Goal: Information Seeking & Learning: Check status

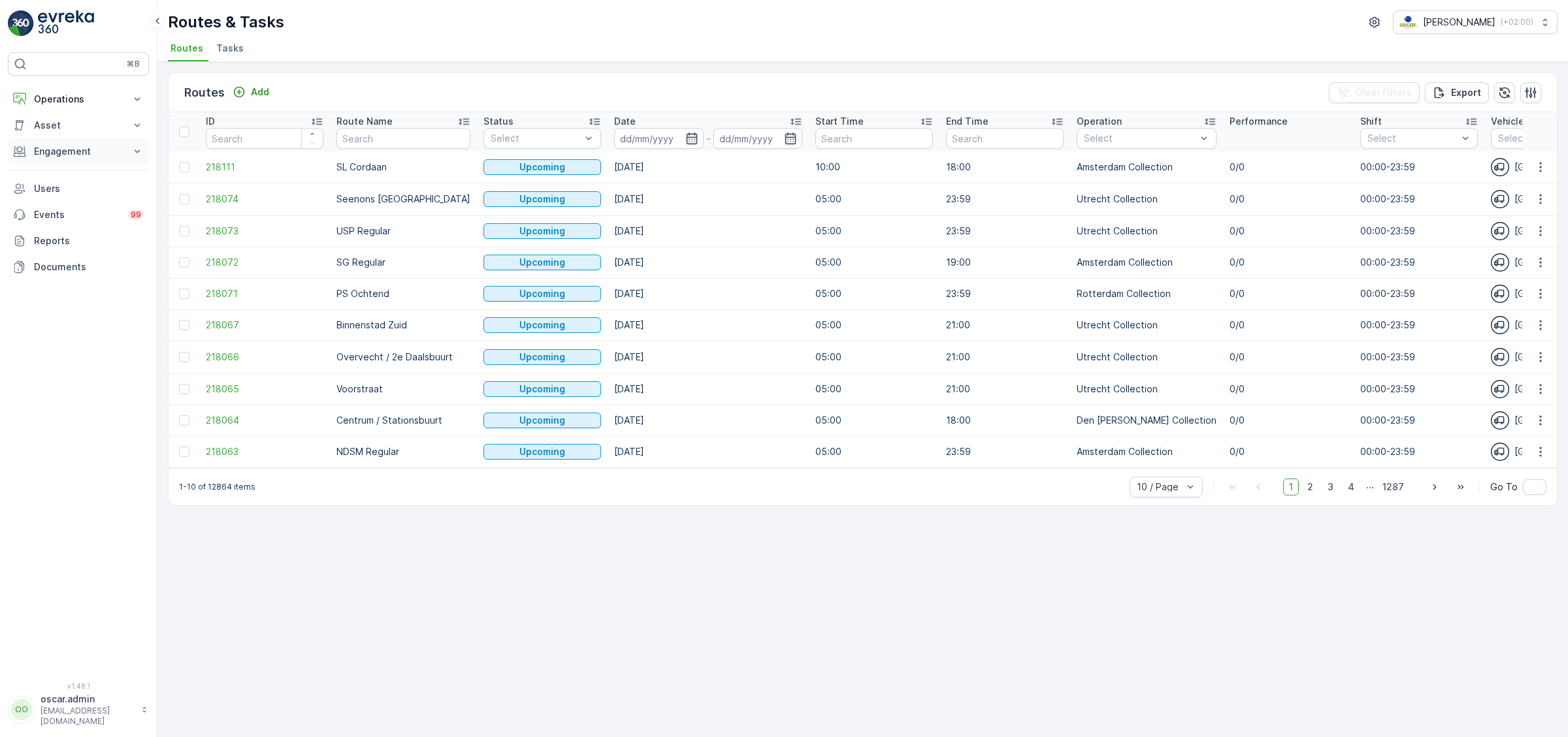
click at [48, 147] on p "Engagement" at bounding box center [78, 151] width 89 height 13
click at [66, 171] on p "Insights" at bounding box center [50, 173] width 34 height 13
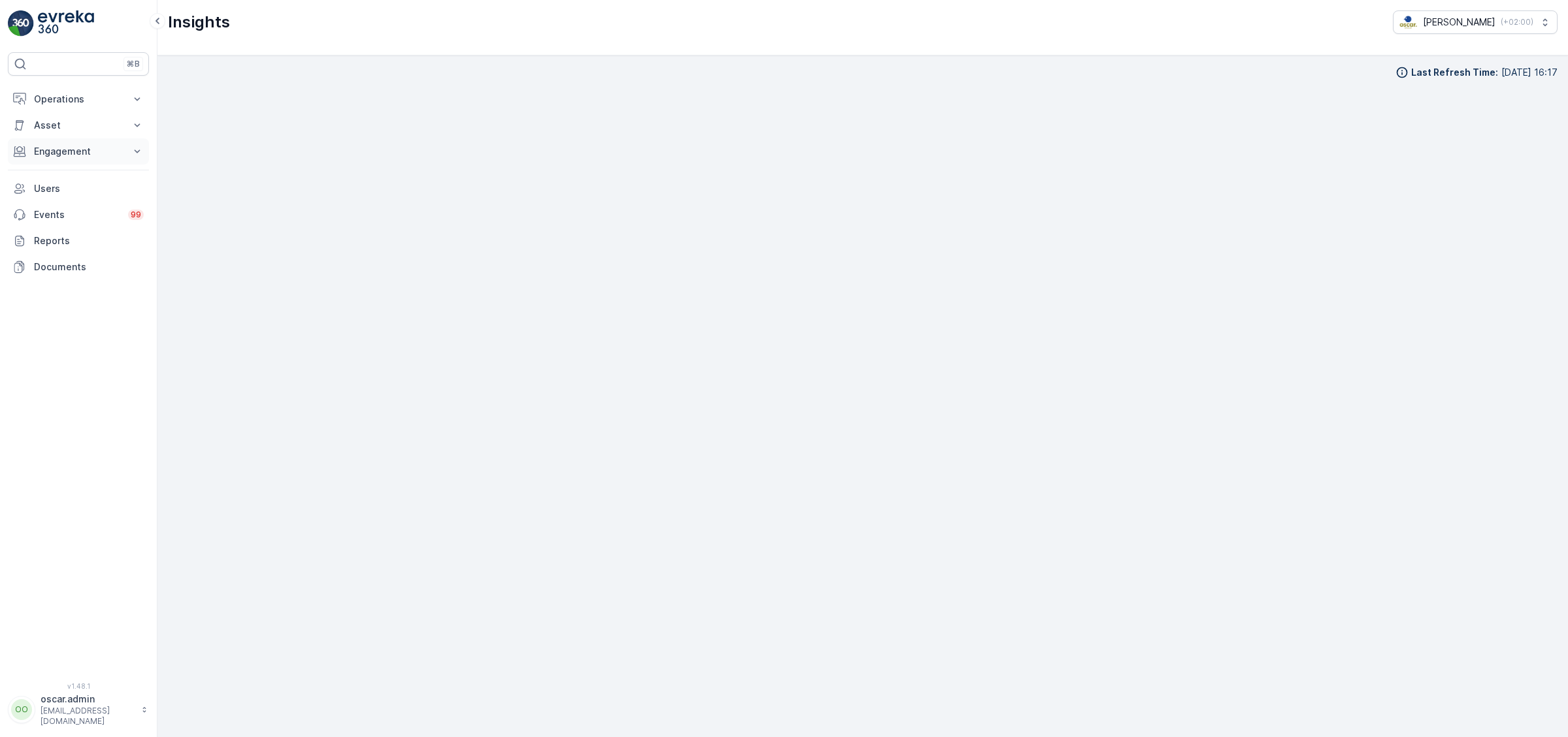
click at [70, 157] on p "Engagement" at bounding box center [78, 151] width 89 height 13
click at [83, 221] on link "Service Points" at bounding box center [89, 228] width 121 height 18
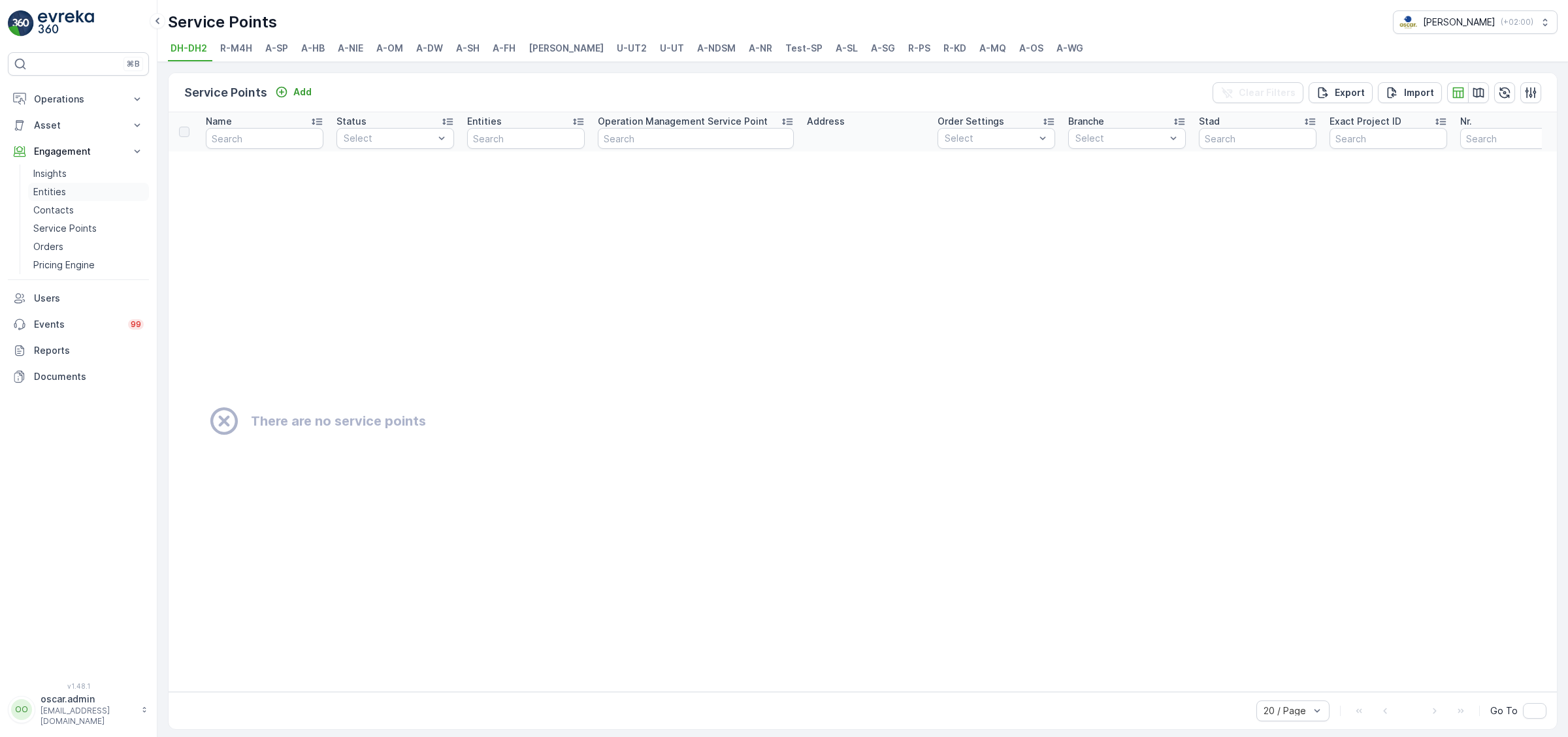
click at [50, 186] on p "Entities" at bounding box center [50, 192] width 33 height 13
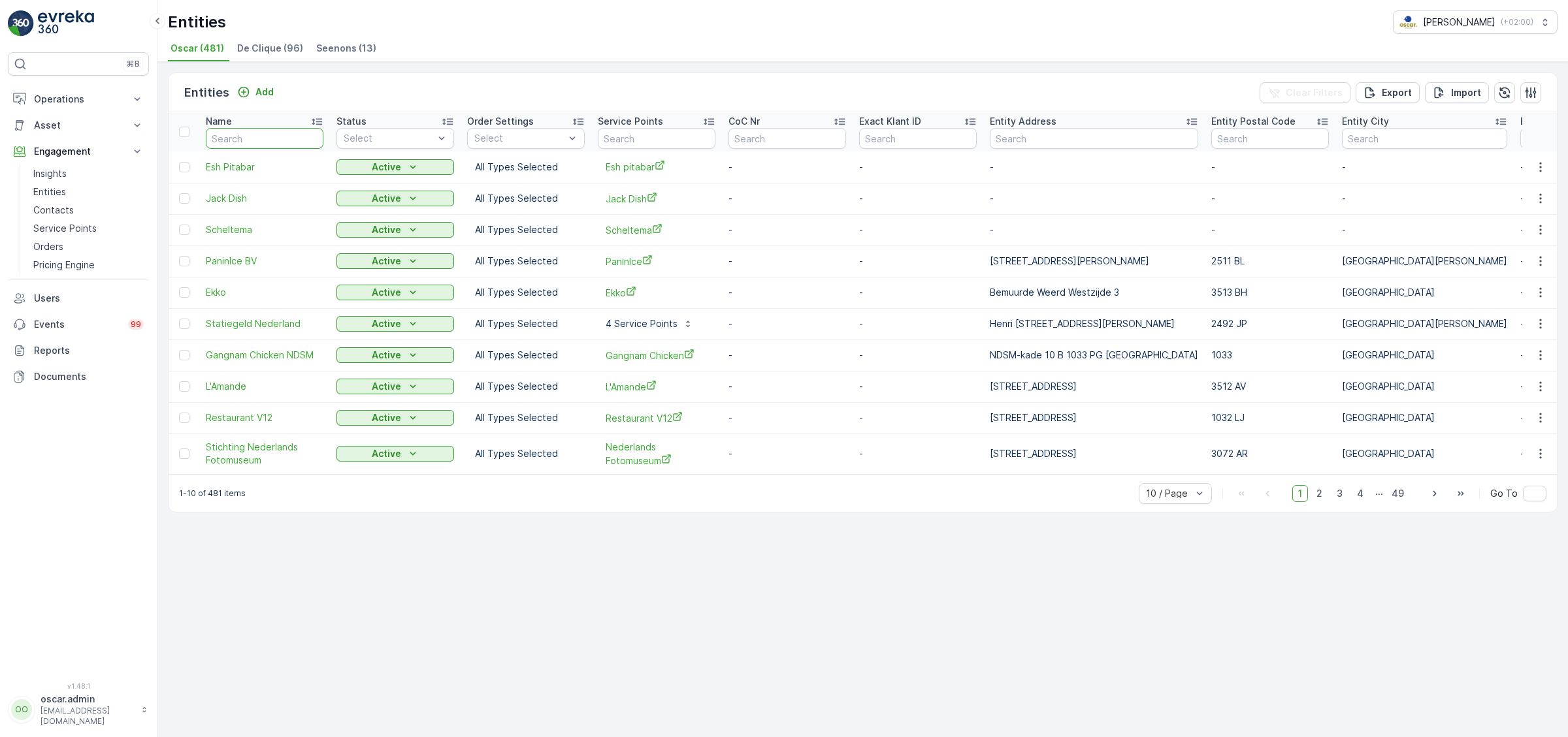
click at [245, 141] on input "text" at bounding box center [264, 138] width 118 height 21
type input "gemeente"
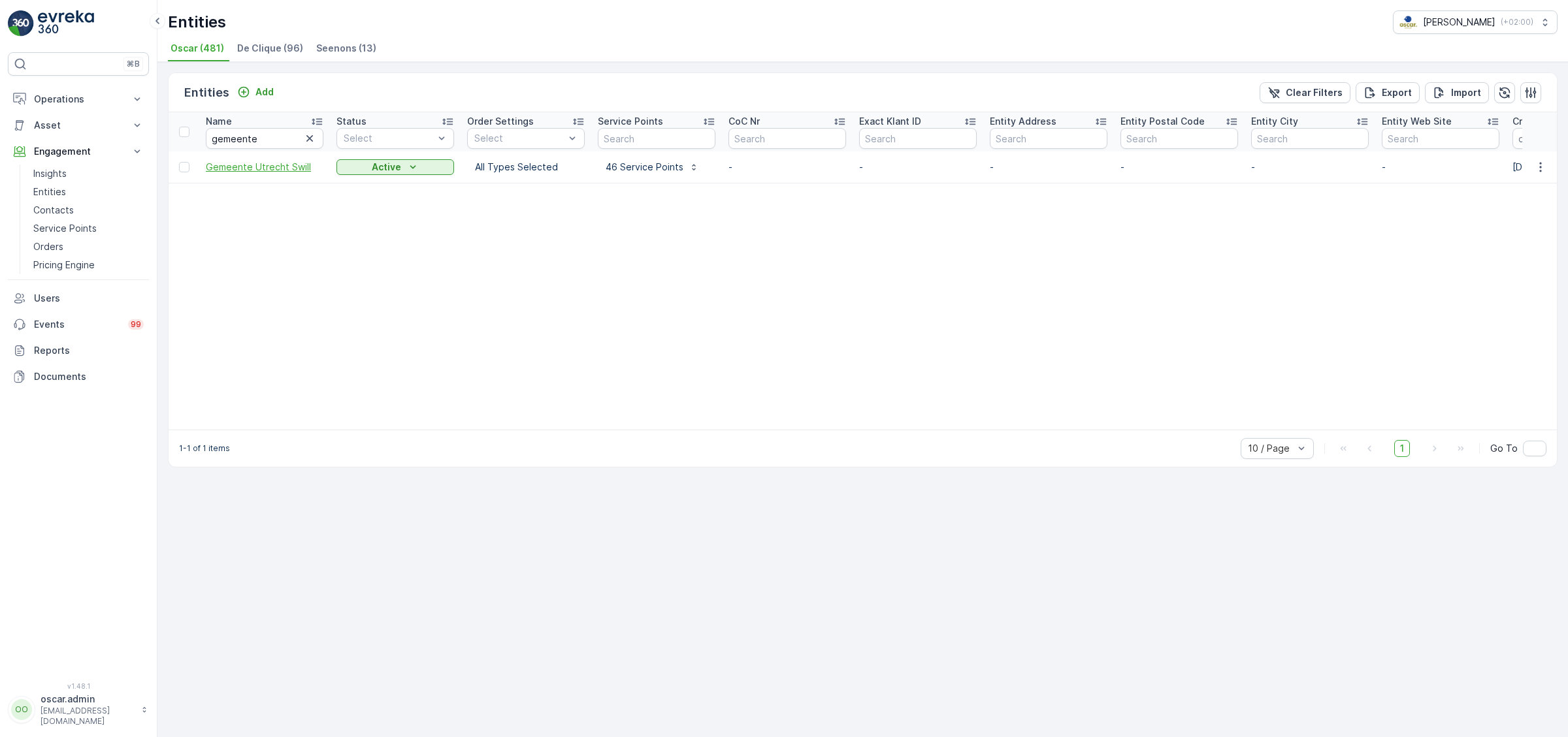
click at [296, 163] on span "Gemeente Utrecht Swill" at bounding box center [264, 166] width 118 height 13
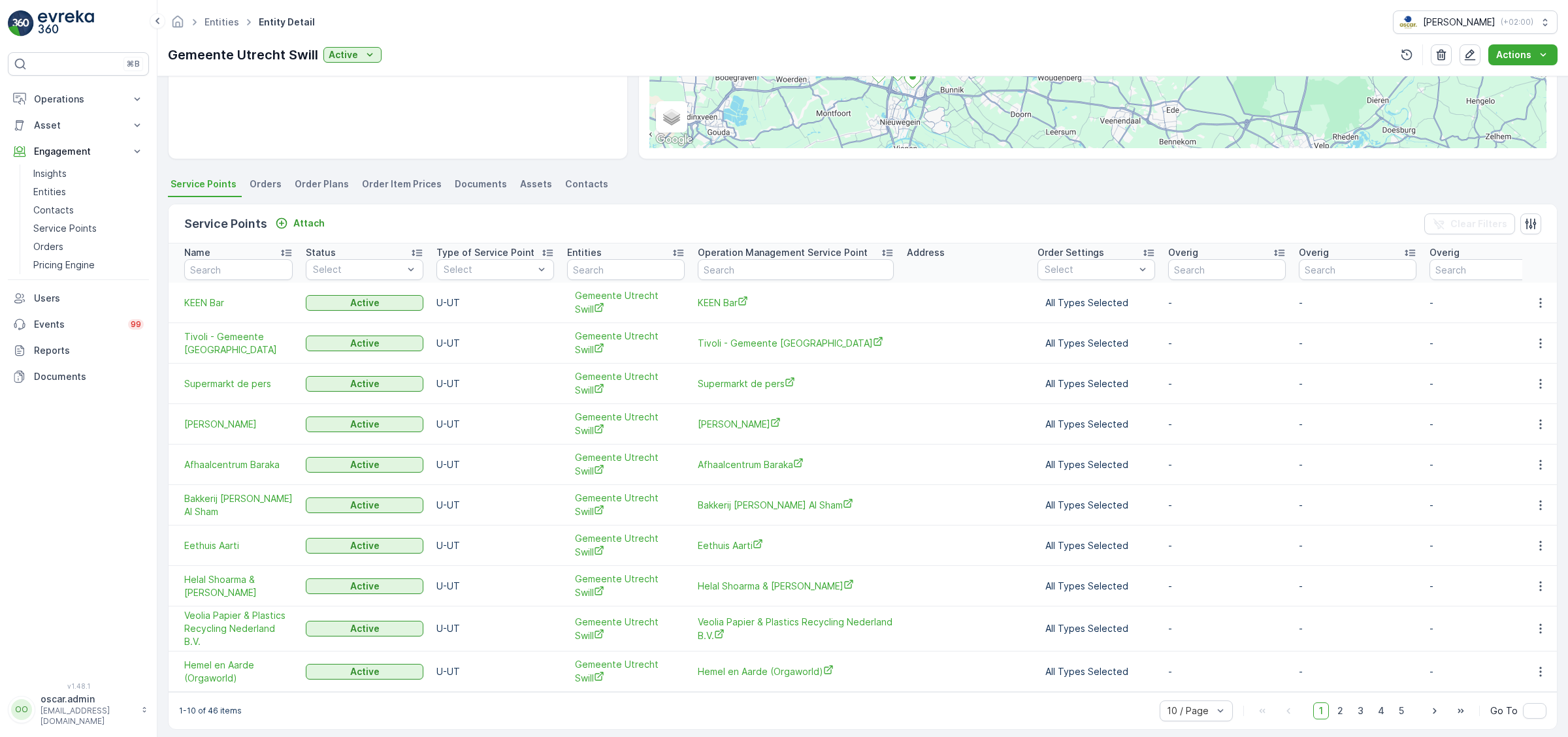
scroll to position [257, 0]
click at [57, 172] on p "Insights" at bounding box center [50, 173] width 34 height 13
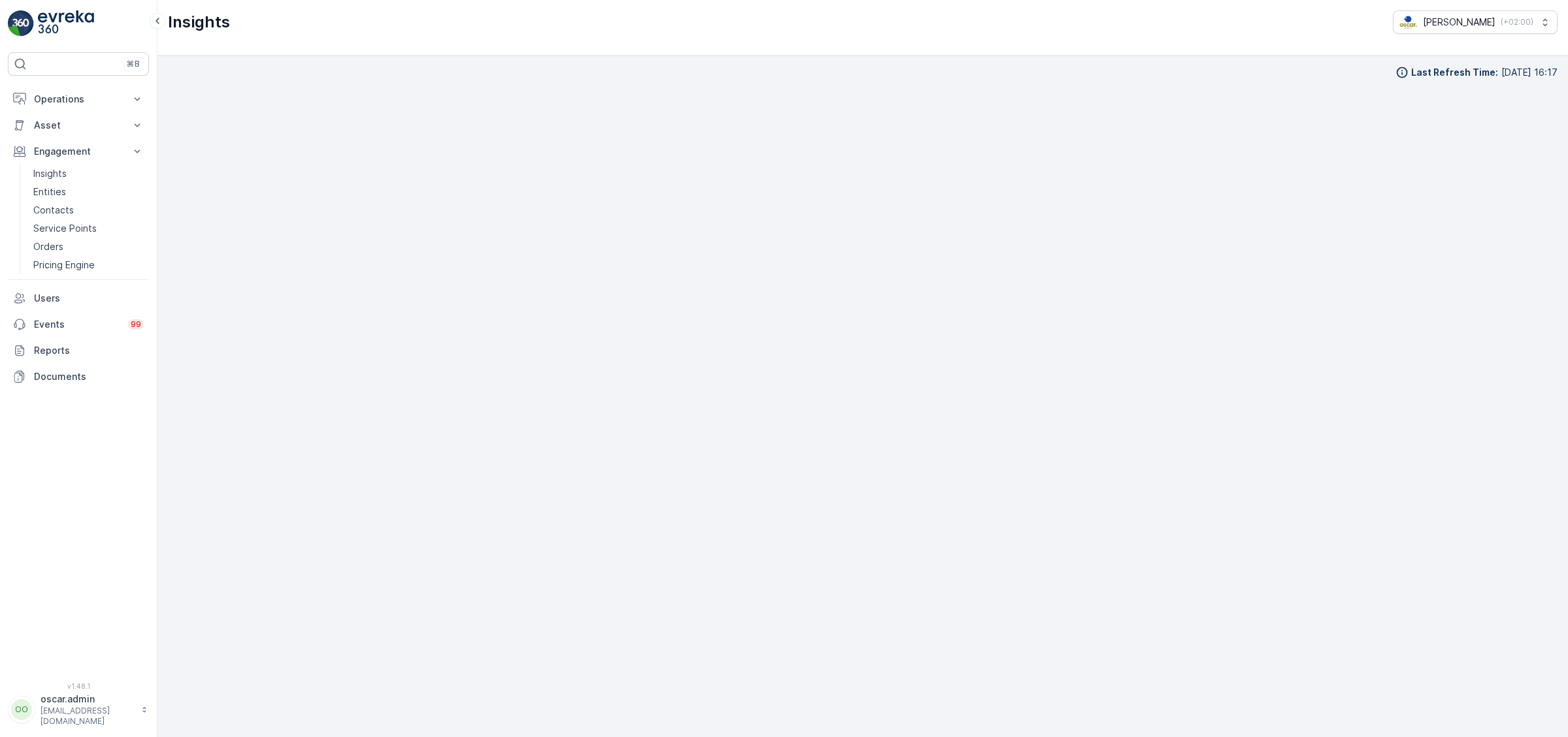
scroll to position [18, 0]
click at [57, 247] on p "Orders" at bounding box center [48, 247] width 30 height 13
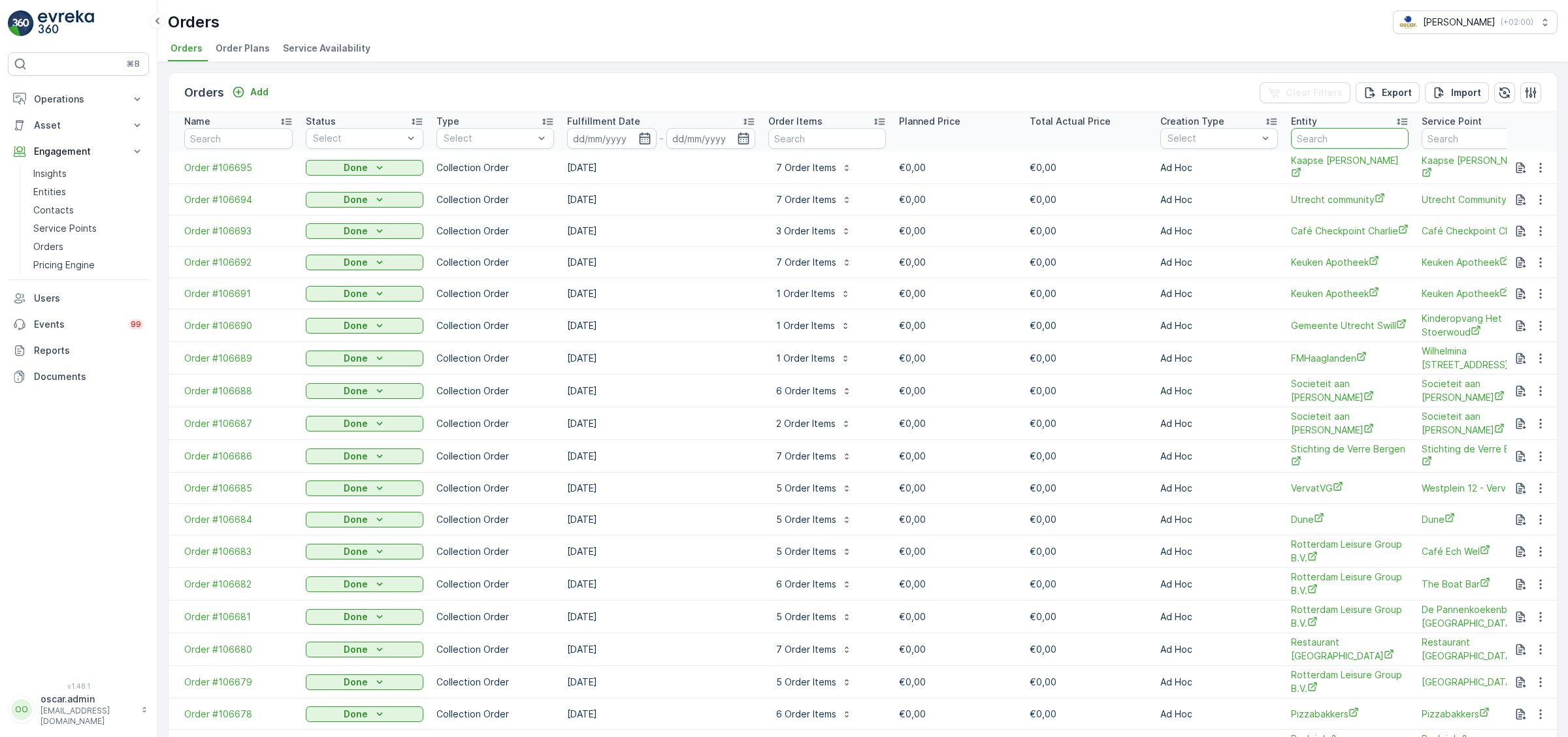
click at [1322, 138] on input "text" at bounding box center [1350, 138] width 118 height 21
type input "gemeente utrecht swill"
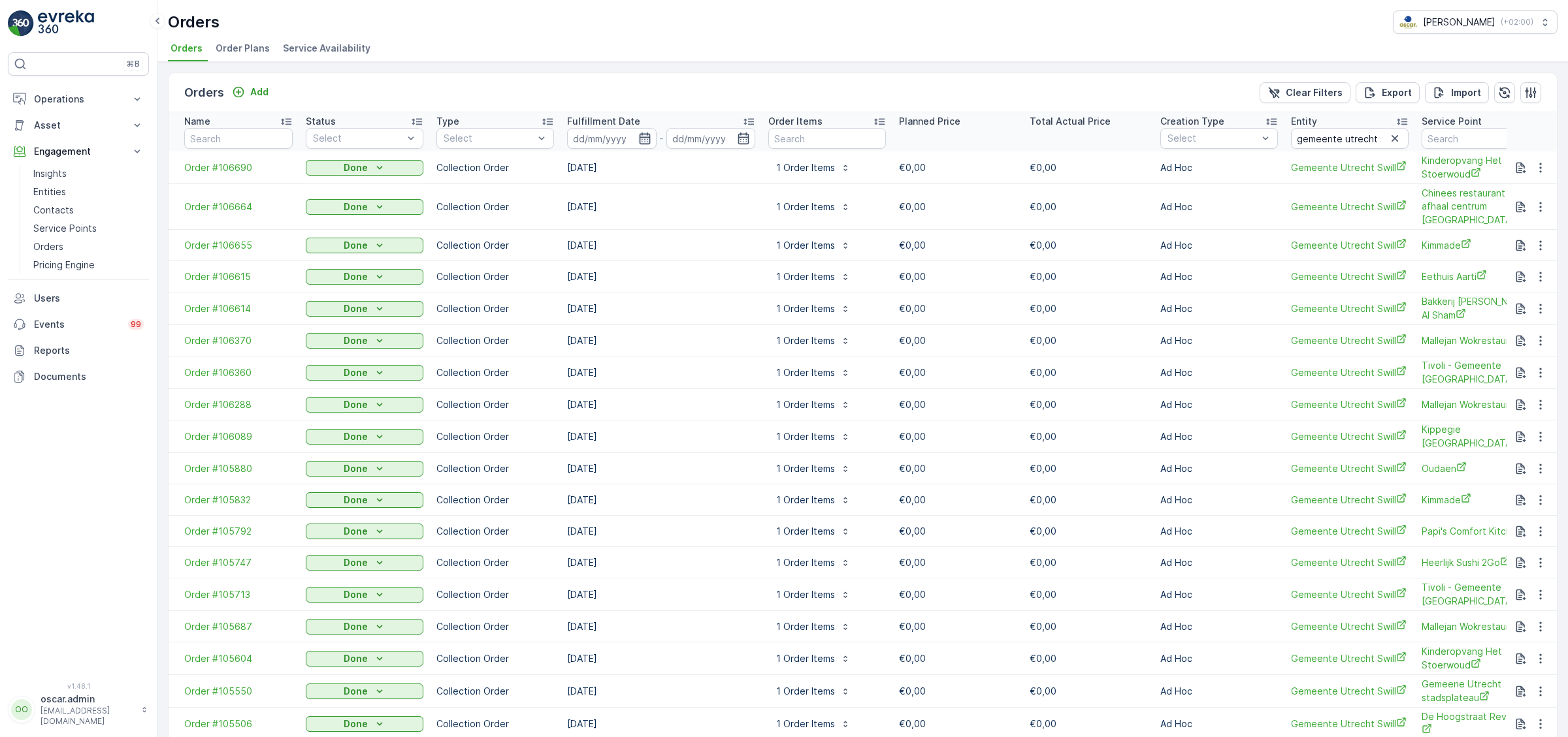
click at [643, 133] on icon "button" at bounding box center [644, 138] width 11 height 11
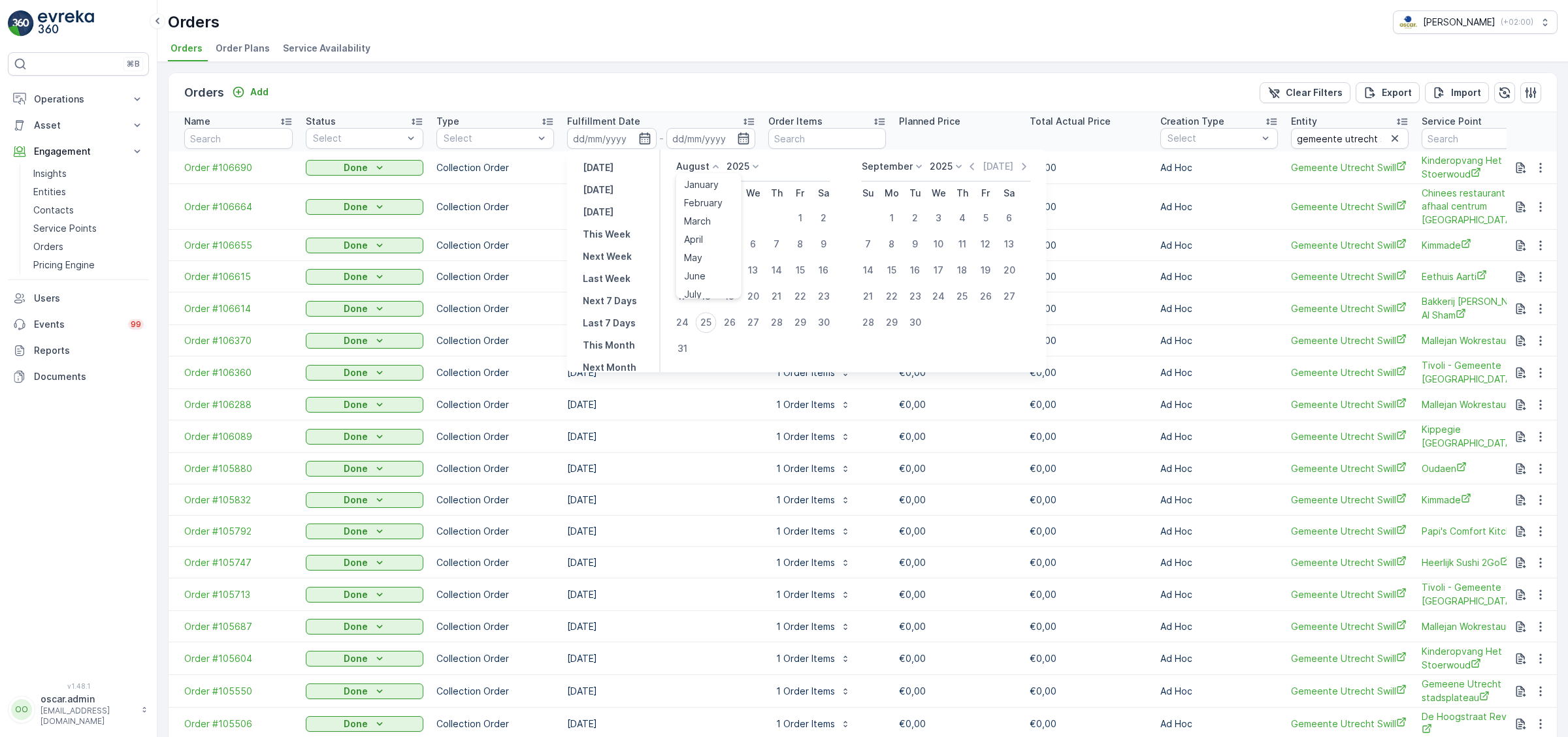
click at [710, 164] on icon at bounding box center [716, 166] width 13 height 13
click at [704, 237] on div "April" at bounding box center [693, 240] width 29 height 18
click at [744, 142] on icon "button" at bounding box center [744, 138] width 11 height 11
click at [713, 168] on icon at bounding box center [716, 166] width 13 height 13
click at [702, 257] on div "May" at bounding box center [693, 258] width 29 height 18
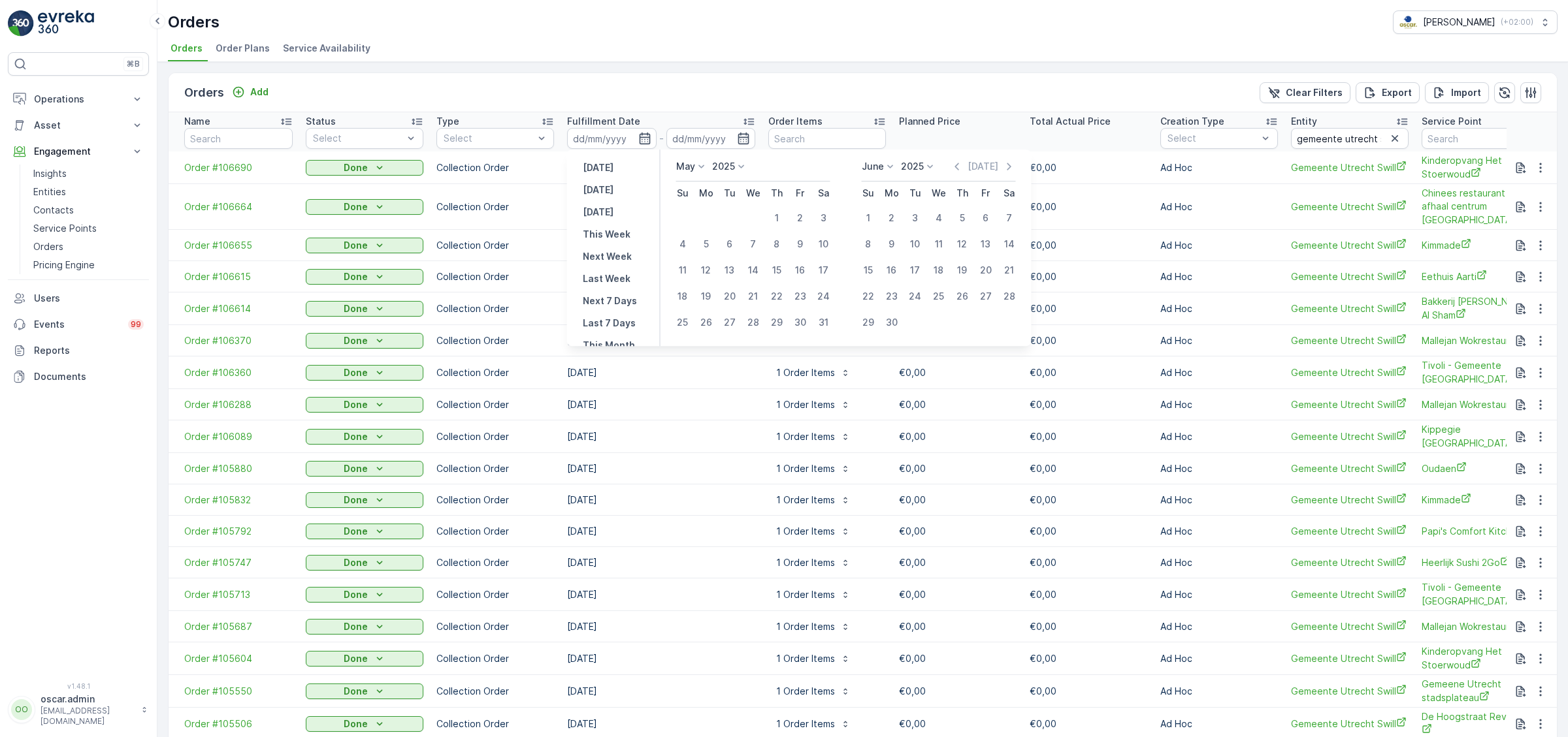
click at [878, 169] on p "June" at bounding box center [873, 166] width 22 height 13
click at [883, 257] on span "May" at bounding box center [879, 257] width 18 height 13
click at [698, 169] on icon at bounding box center [703, 166] width 13 height 13
click at [693, 255] on span "May" at bounding box center [693, 257] width 18 height 13
click at [777, 218] on div "1" at bounding box center [776, 218] width 21 height 21
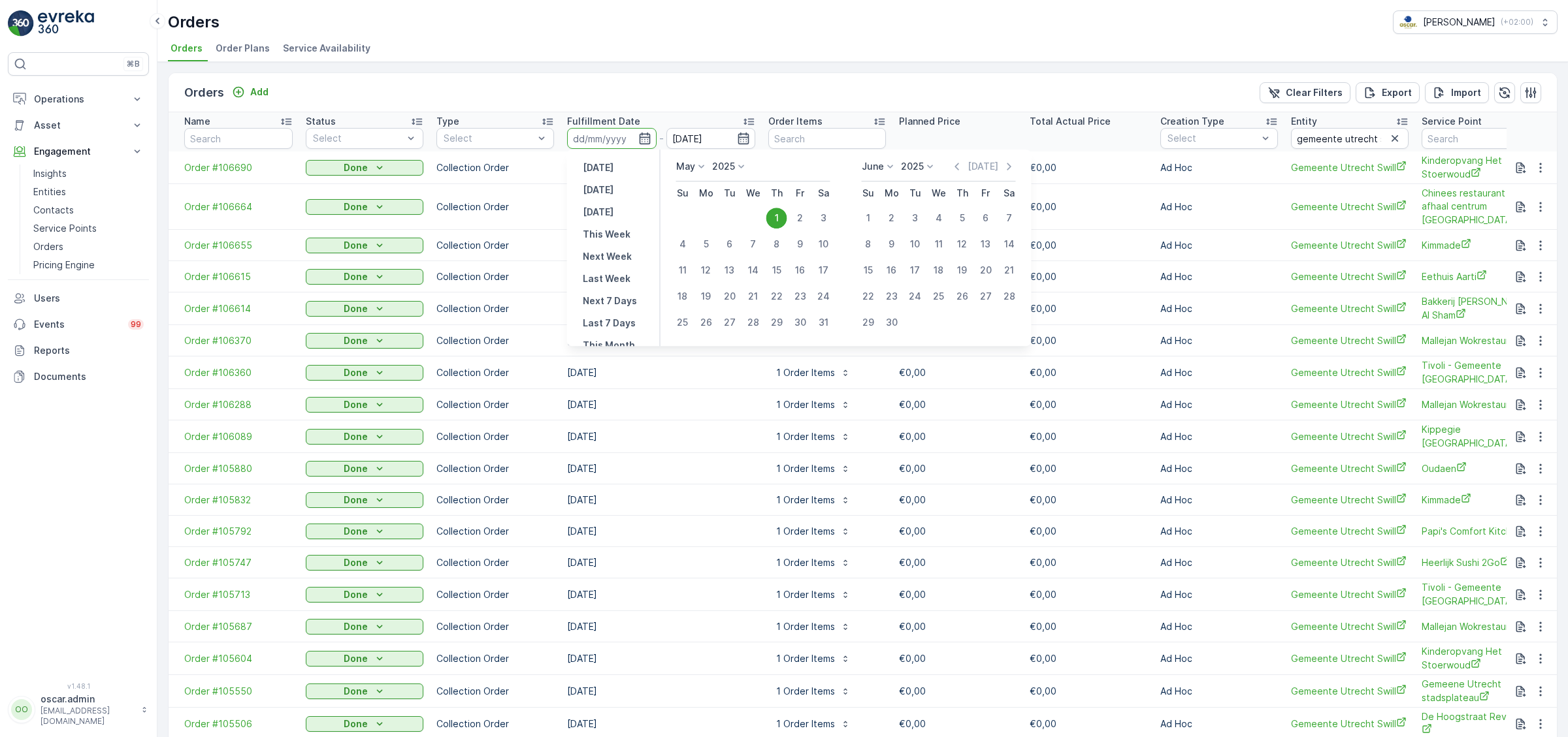
type input "[DATE]"
click at [825, 318] on div "31" at bounding box center [824, 322] width 21 height 21
type input "[DATE]"
click at [773, 221] on div "1" at bounding box center [776, 218] width 21 height 21
type input "[DATE]"
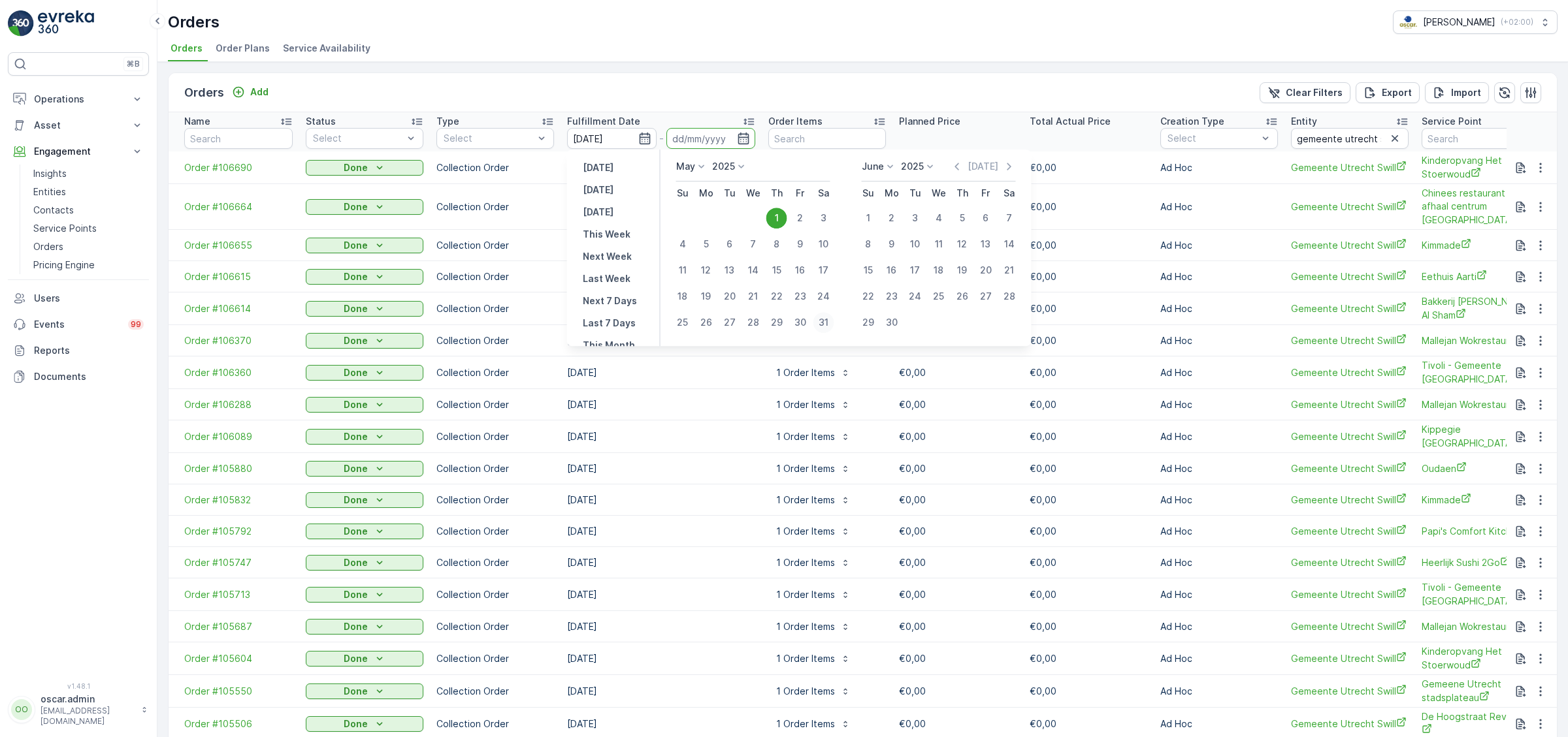
click at [824, 316] on div "31" at bounding box center [824, 322] width 21 height 21
type input "[DATE]"
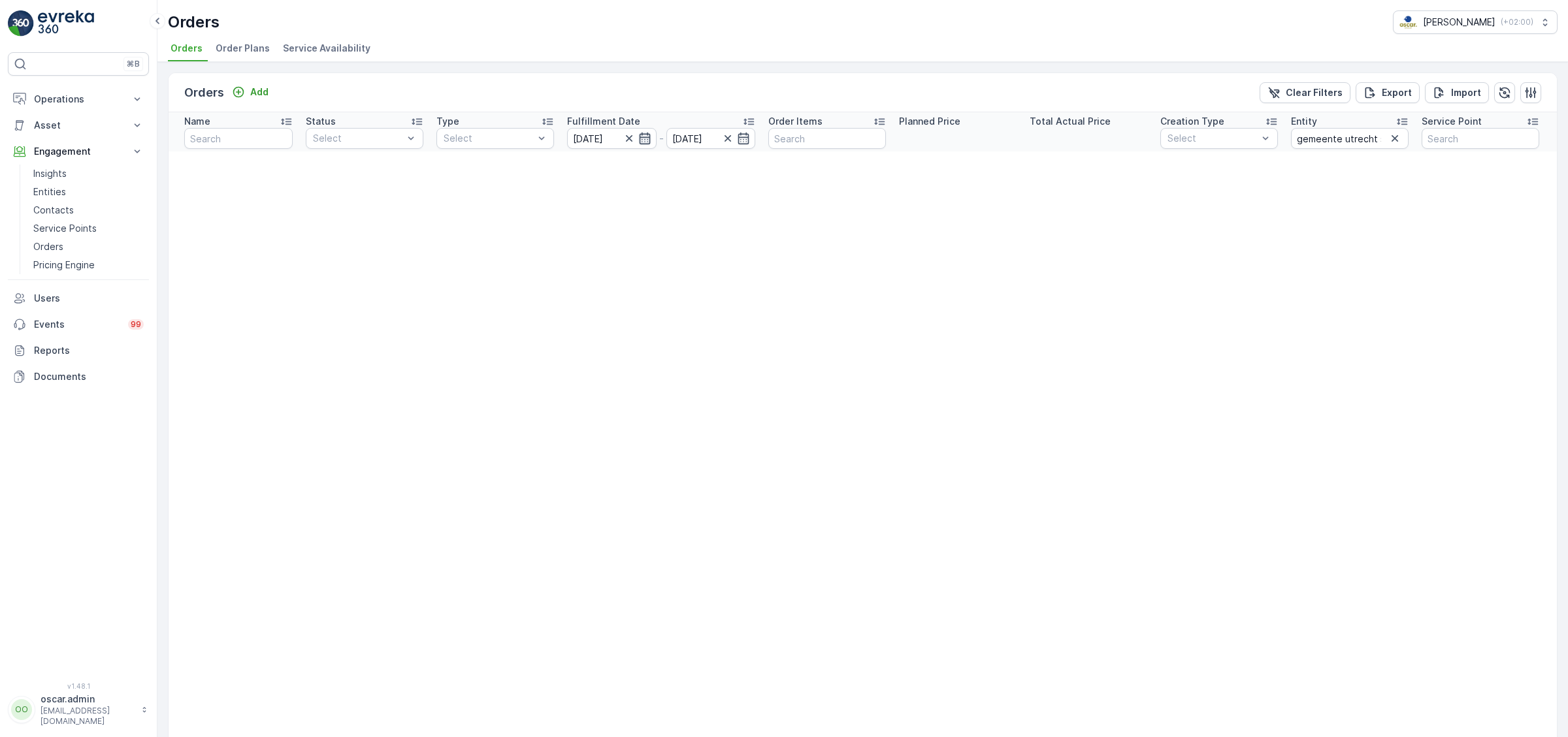
click at [646, 135] on icon "button" at bounding box center [644, 138] width 13 height 13
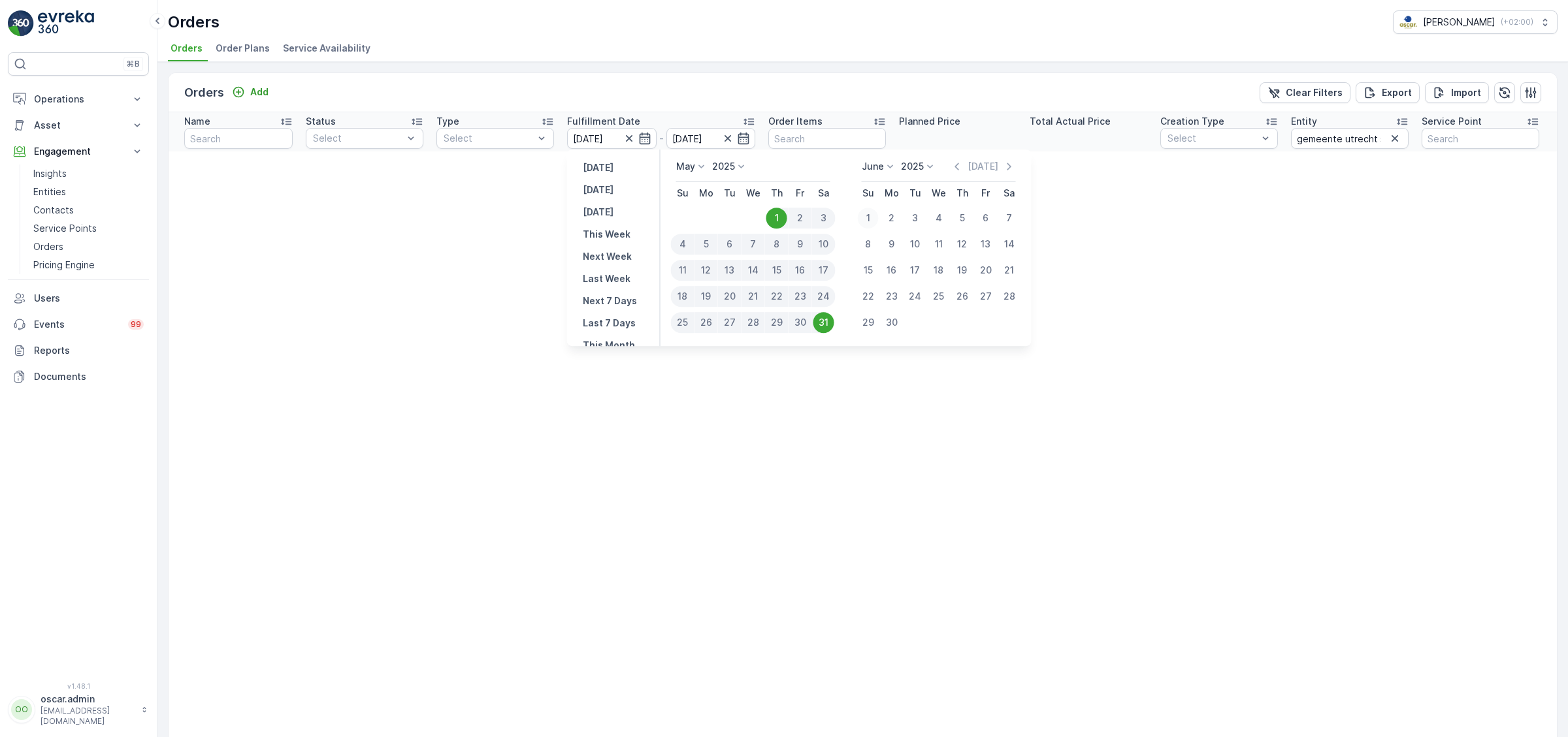
click at [863, 214] on div "1" at bounding box center [868, 218] width 21 height 21
type input "[DATE]"
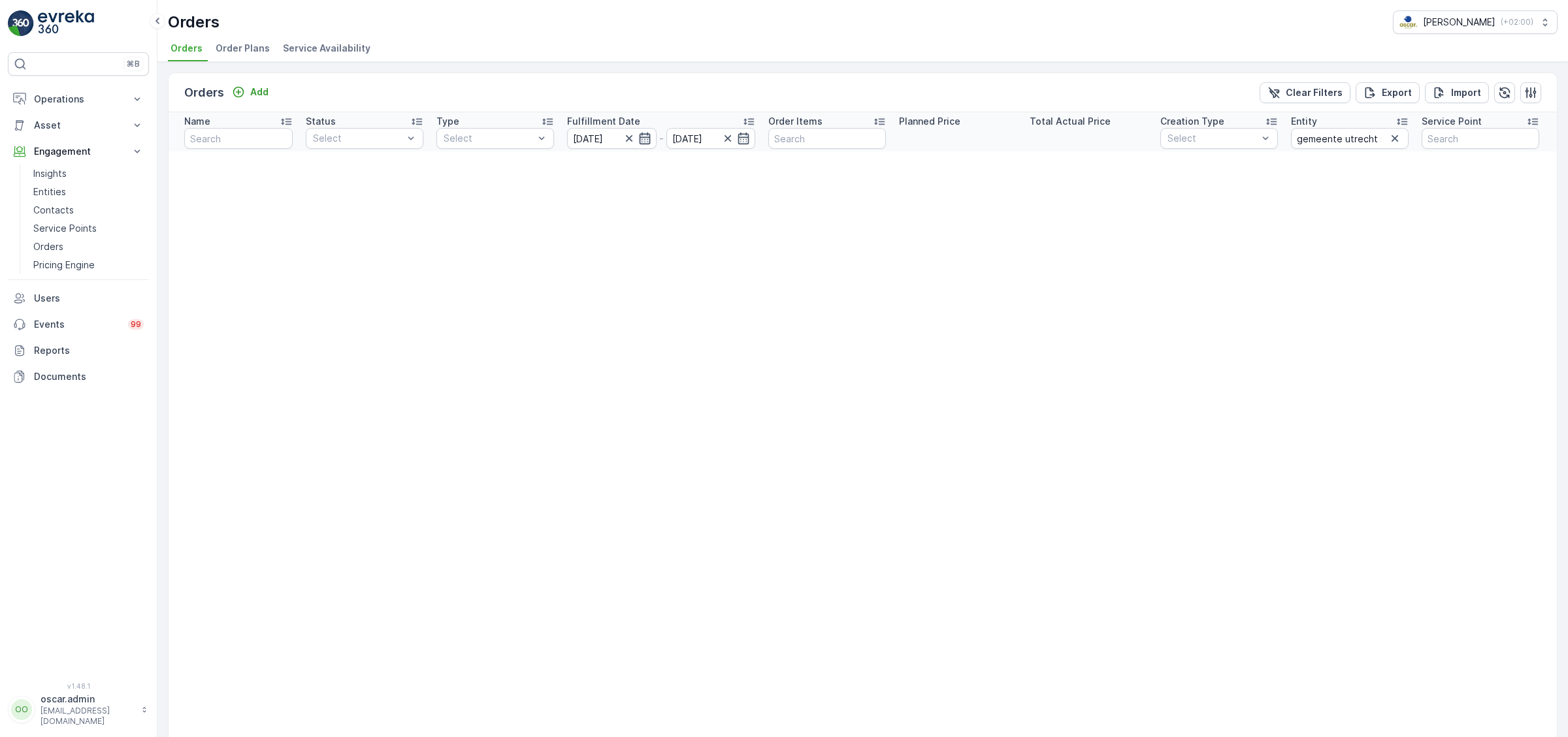
click at [645, 140] on icon "button" at bounding box center [644, 138] width 13 height 13
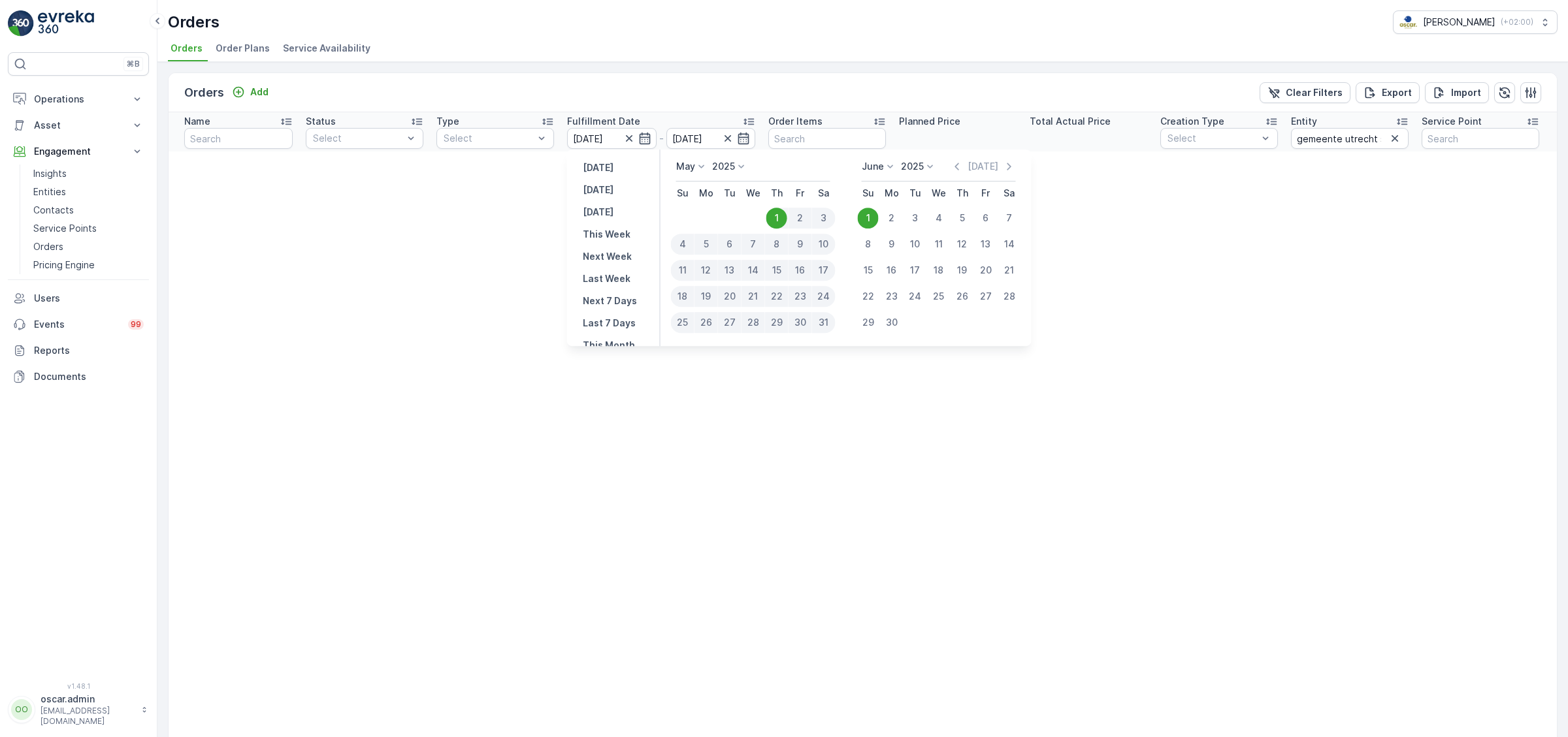
click at [870, 215] on div "1" at bounding box center [868, 218] width 21 height 21
drag, startPoint x: 873, startPoint y: 211, endPoint x: 880, endPoint y: 218, distance: 9.9
click at [873, 211] on div "1" at bounding box center [868, 218] width 21 height 21
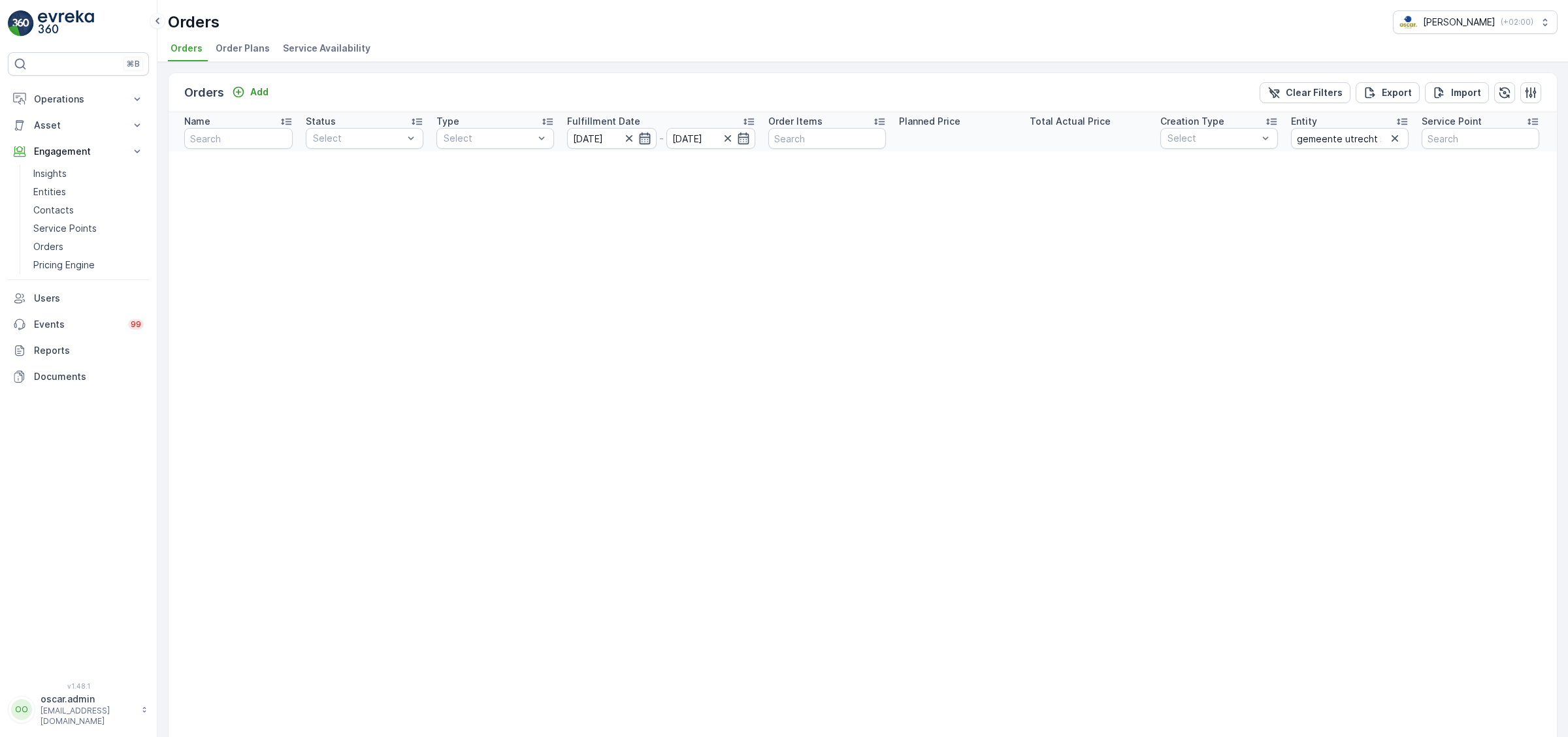
click at [646, 141] on icon "button" at bounding box center [644, 138] width 13 height 13
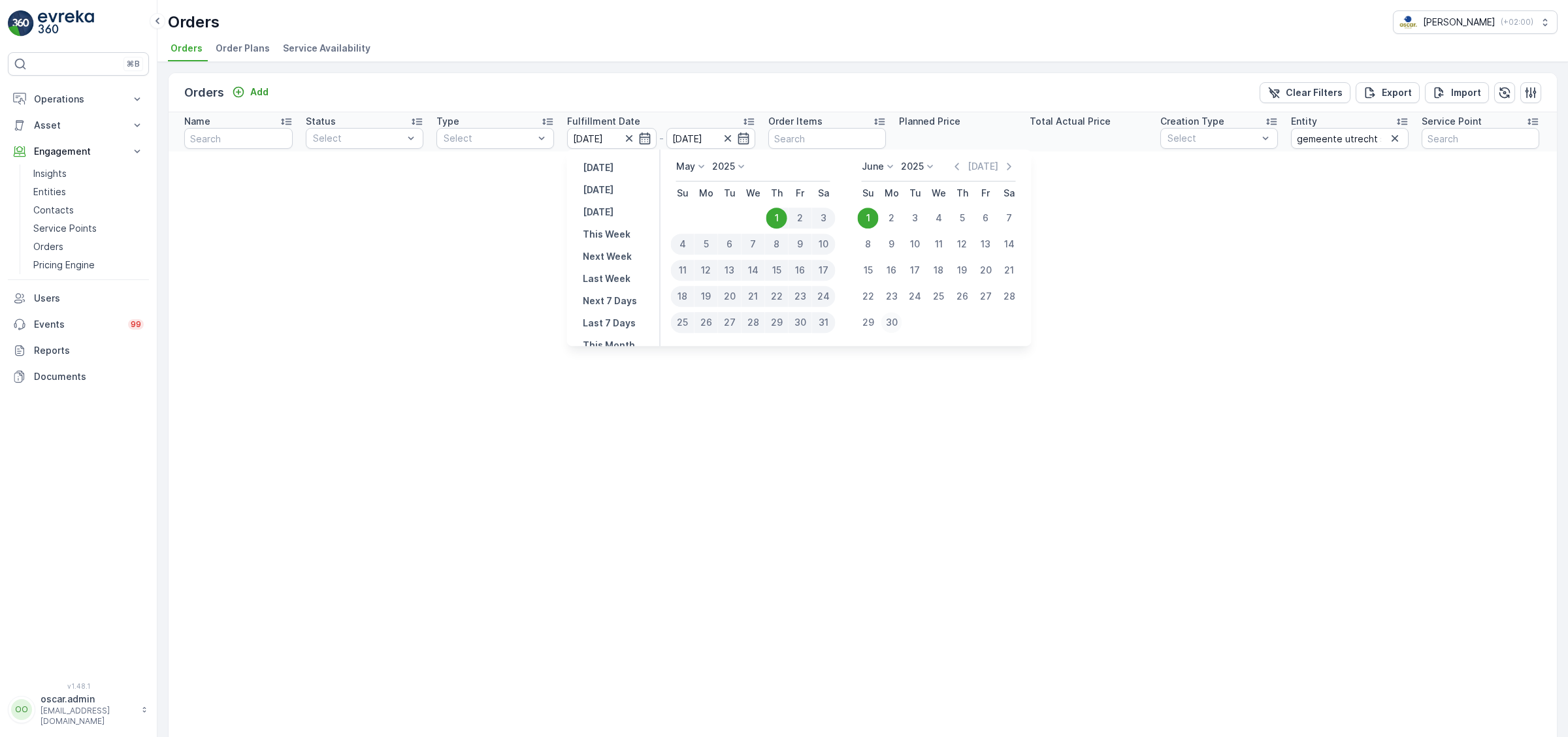
click at [896, 327] on div "30" at bounding box center [892, 322] width 21 height 21
type input "[DATE]"
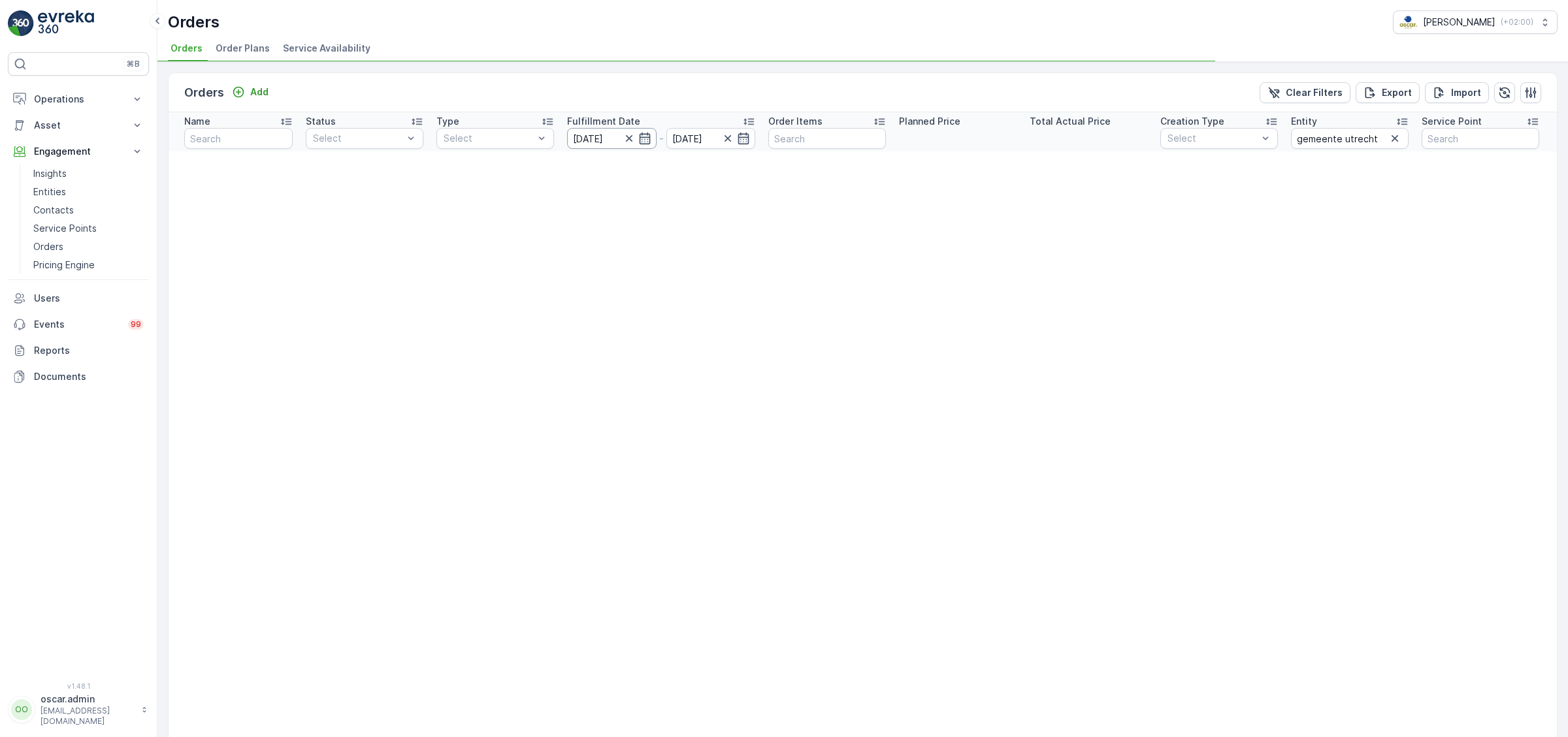
click at [641, 131] on input "[DATE]" at bounding box center [611, 138] width 89 height 21
click at [646, 138] on icon "button" at bounding box center [644, 138] width 13 height 13
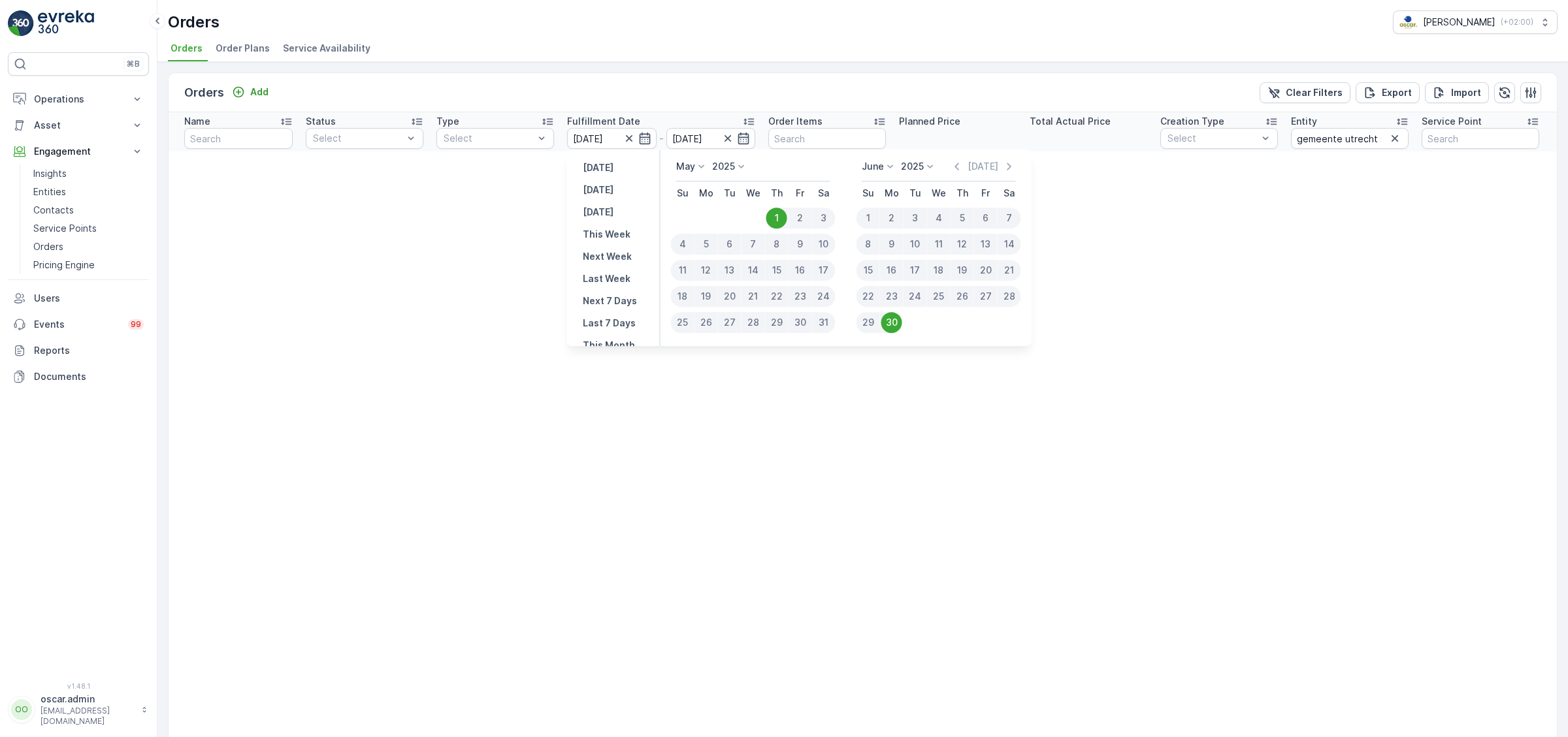
click at [864, 218] on div "1" at bounding box center [868, 218] width 24 height 21
type input "[DATE]"
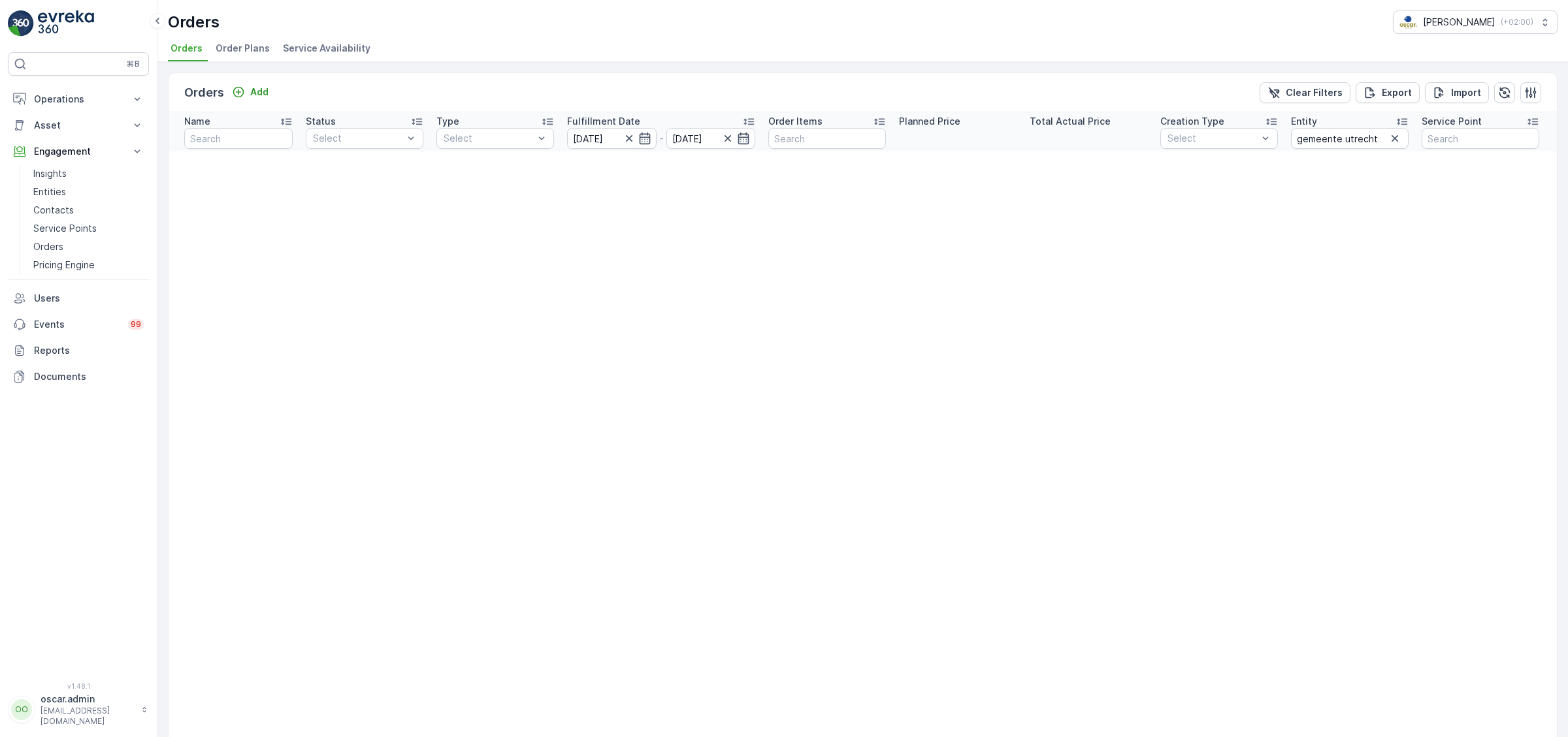
click at [743, 144] on icon "button" at bounding box center [744, 138] width 13 height 13
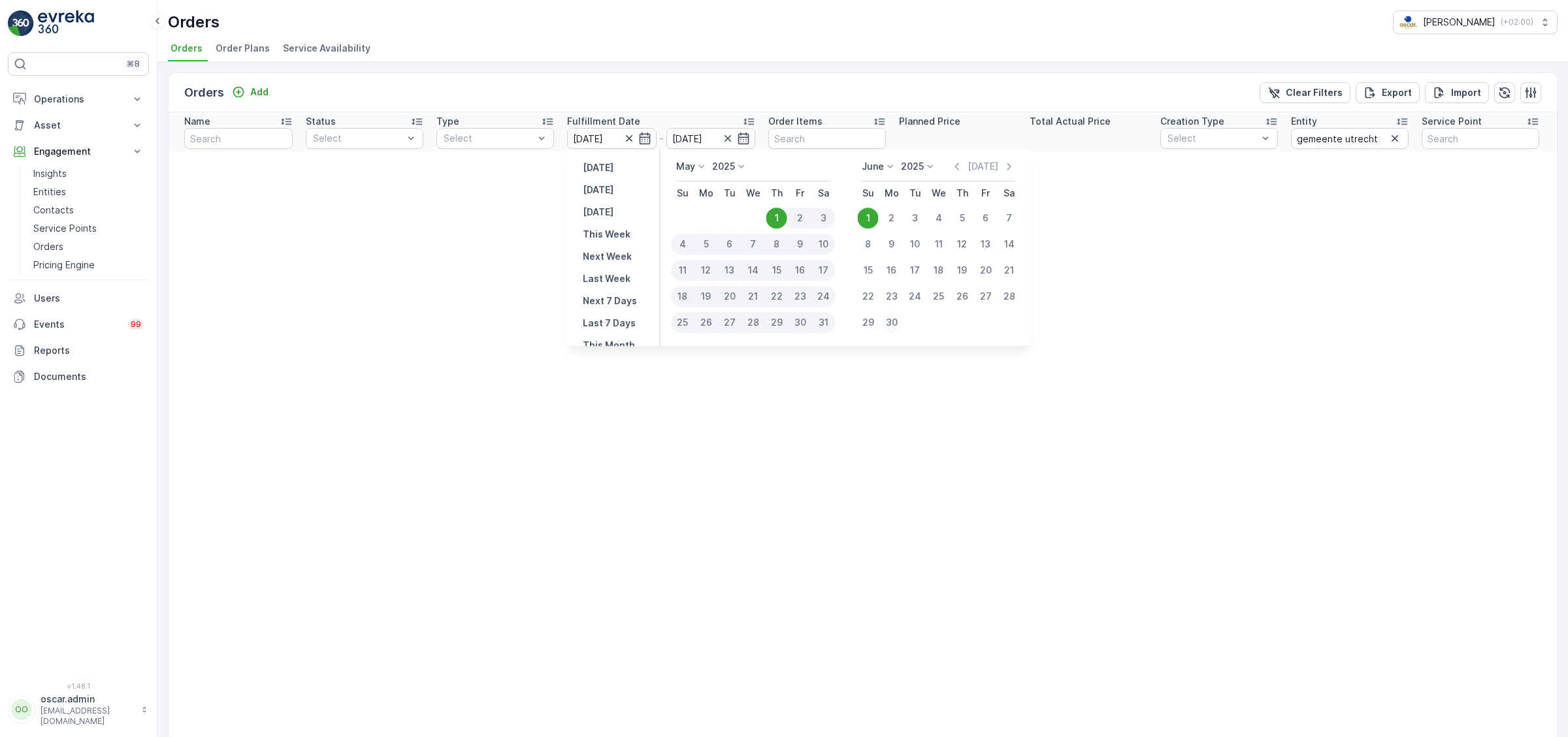
click at [896, 325] on div "30" at bounding box center [892, 322] width 21 height 21
type input "[DATE]"
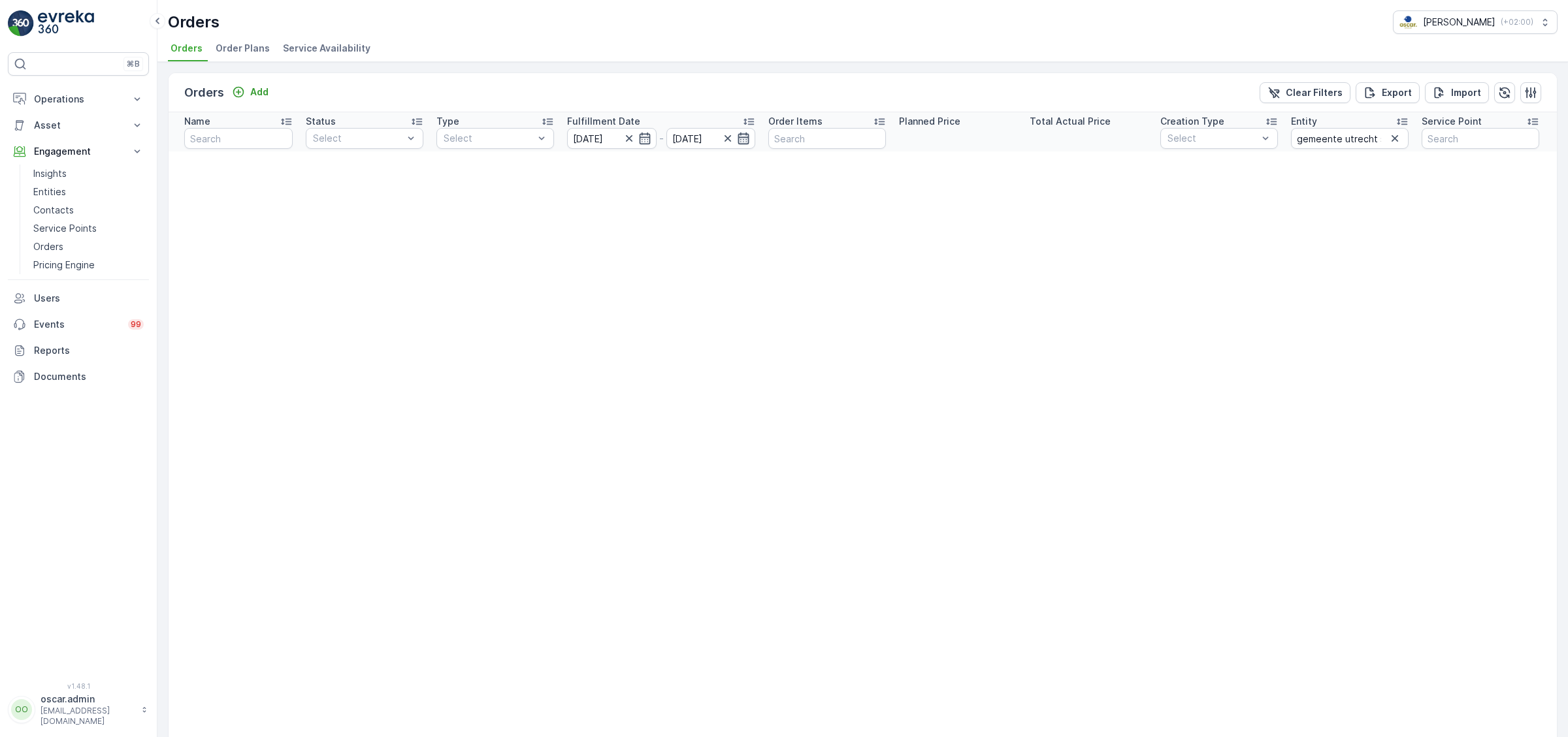
click at [740, 143] on icon "button" at bounding box center [744, 138] width 11 height 11
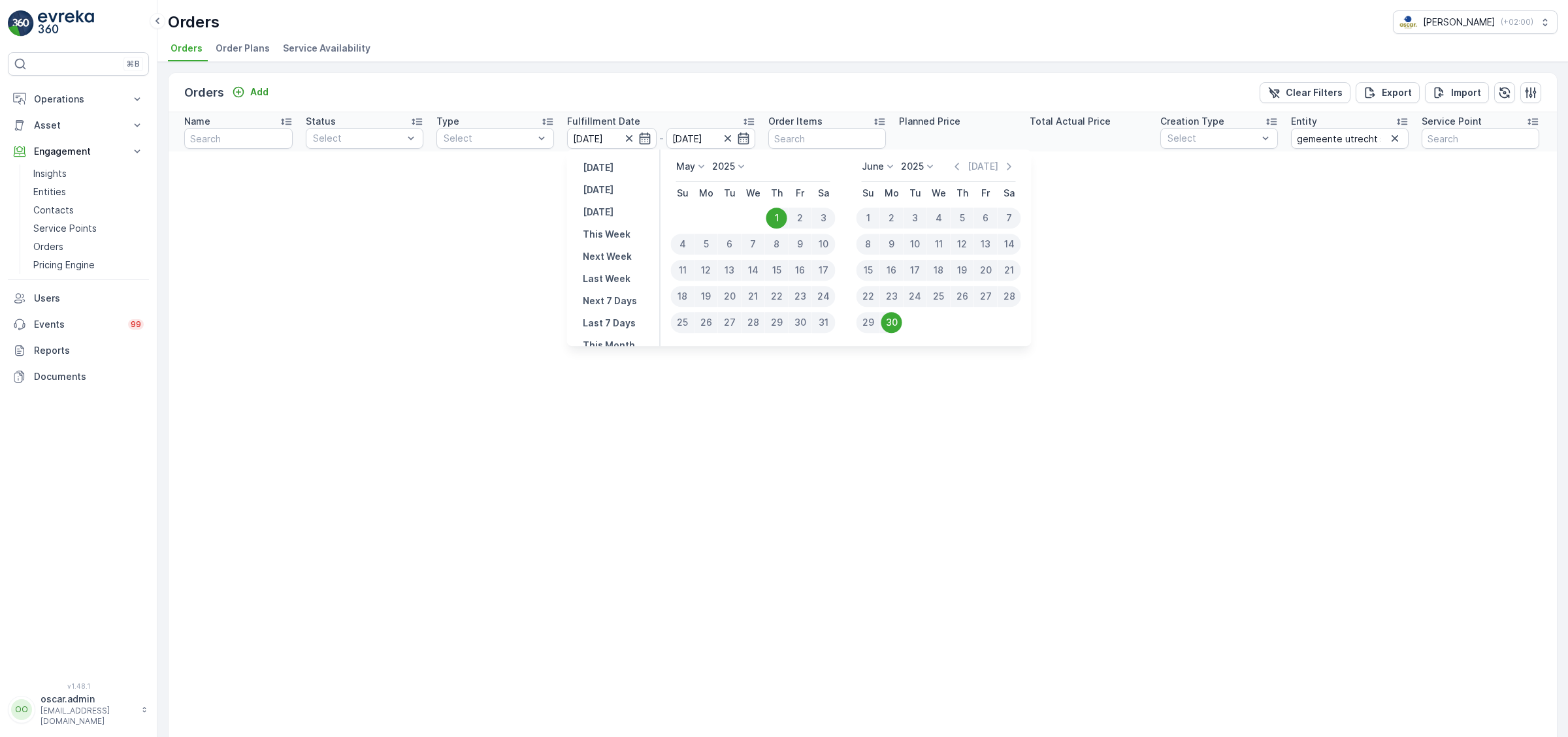
click at [869, 221] on div "1" at bounding box center [868, 218] width 24 height 21
type input "[DATE]"
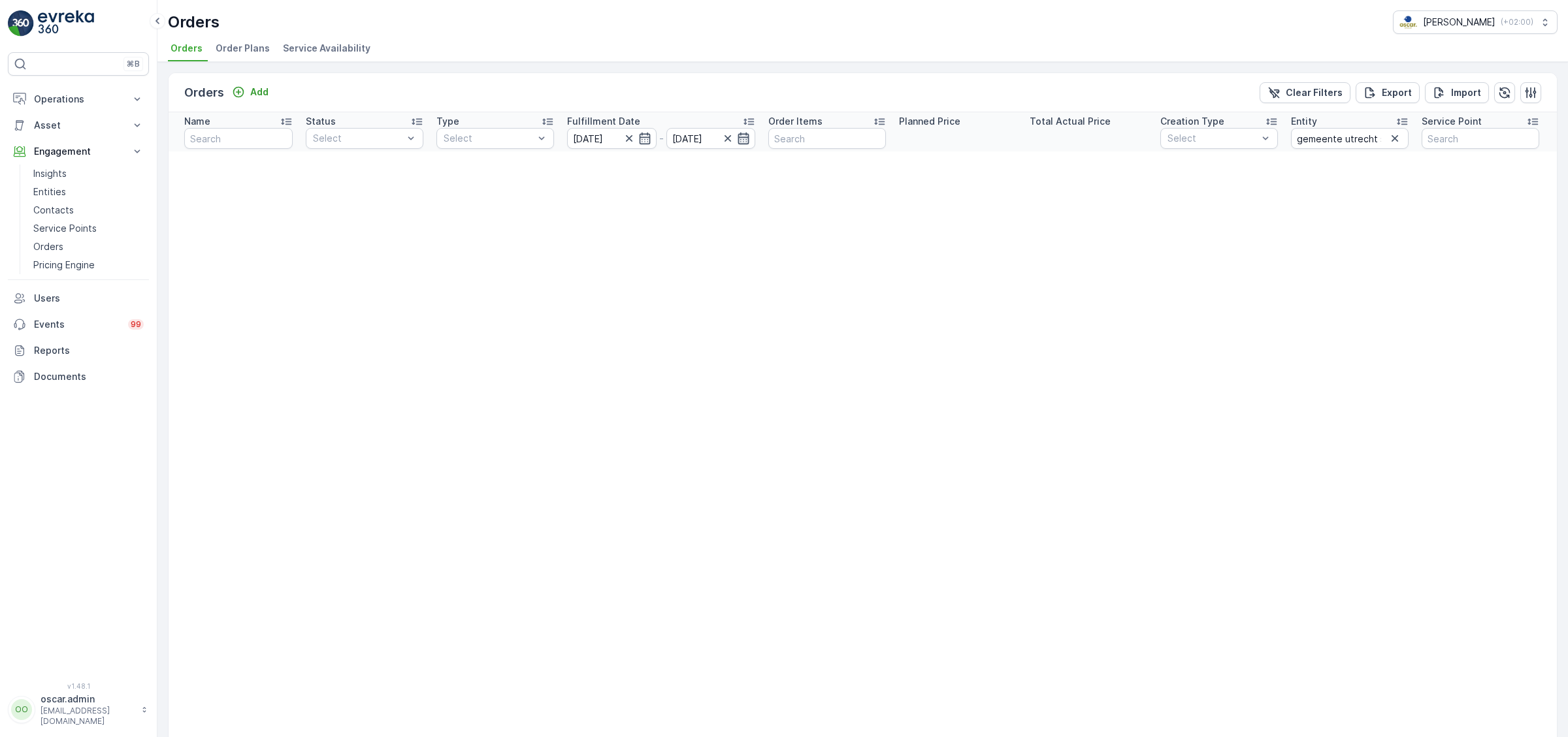
click at [740, 135] on icon "button" at bounding box center [744, 138] width 13 height 13
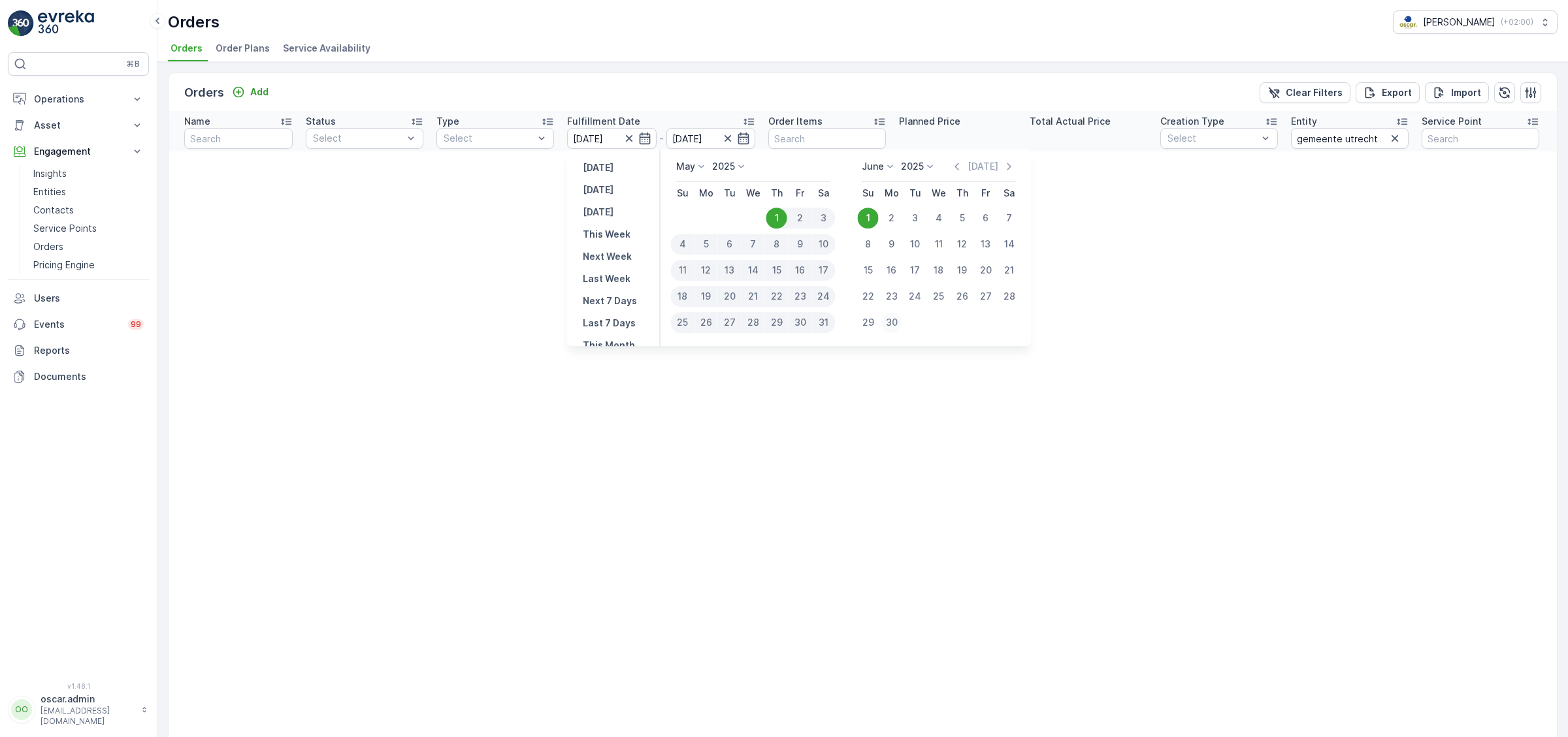
click at [894, 325] on div "30" at bounding box center [892, 322] width 21 height 21
type input "[DATE]"
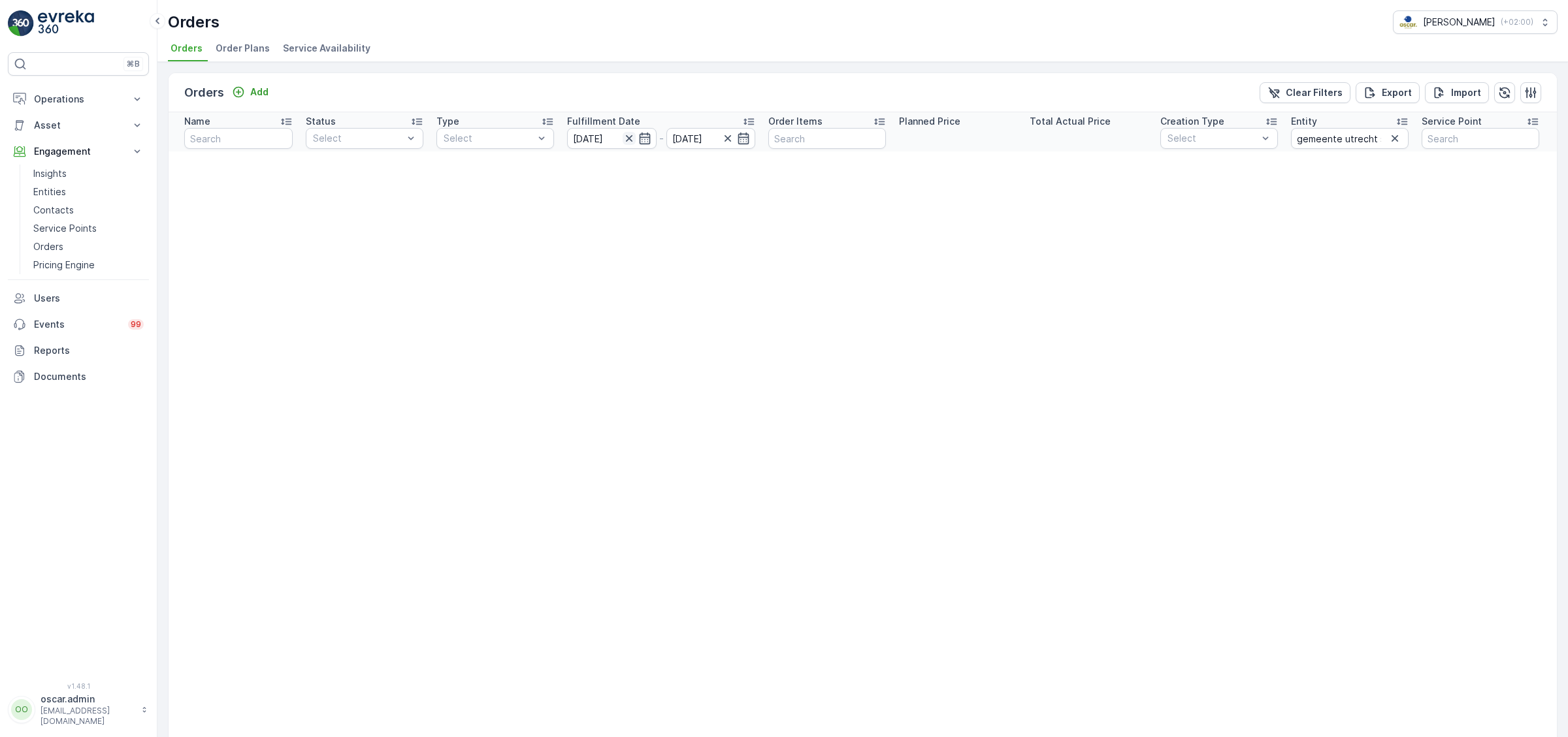
click at [630, 137] on icon "button" at bounding box center [628, 138] width 7 height 7
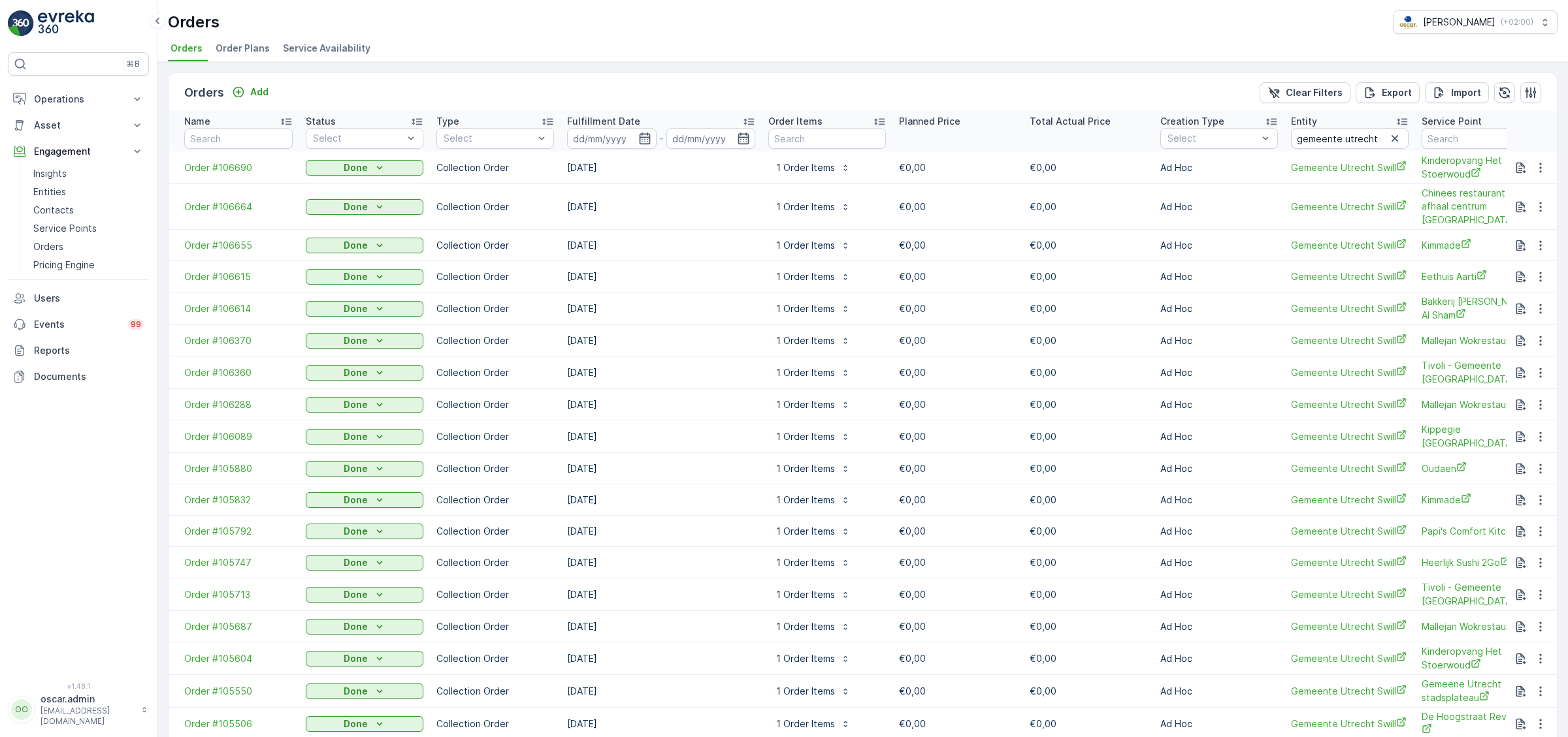
click at [640, 125] on div "Fulfillment Date" at bounding box center [661, 121] width 188 height 13
click at [646, 134] on icon "button" at bounding box center [644, 138] width 11 height 11
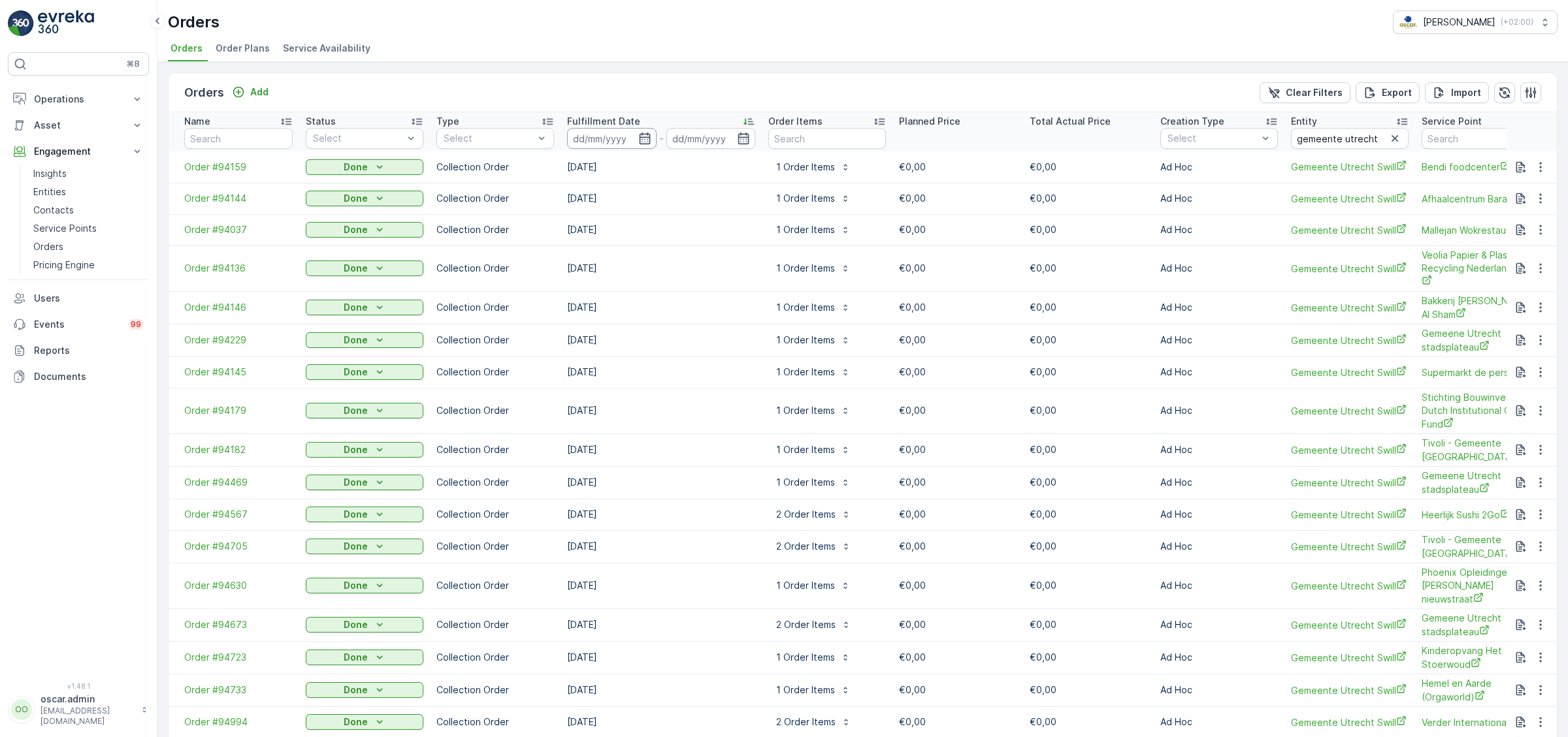
click at [652, 138] on input at bounding box center [611, 138] width 89 height 21
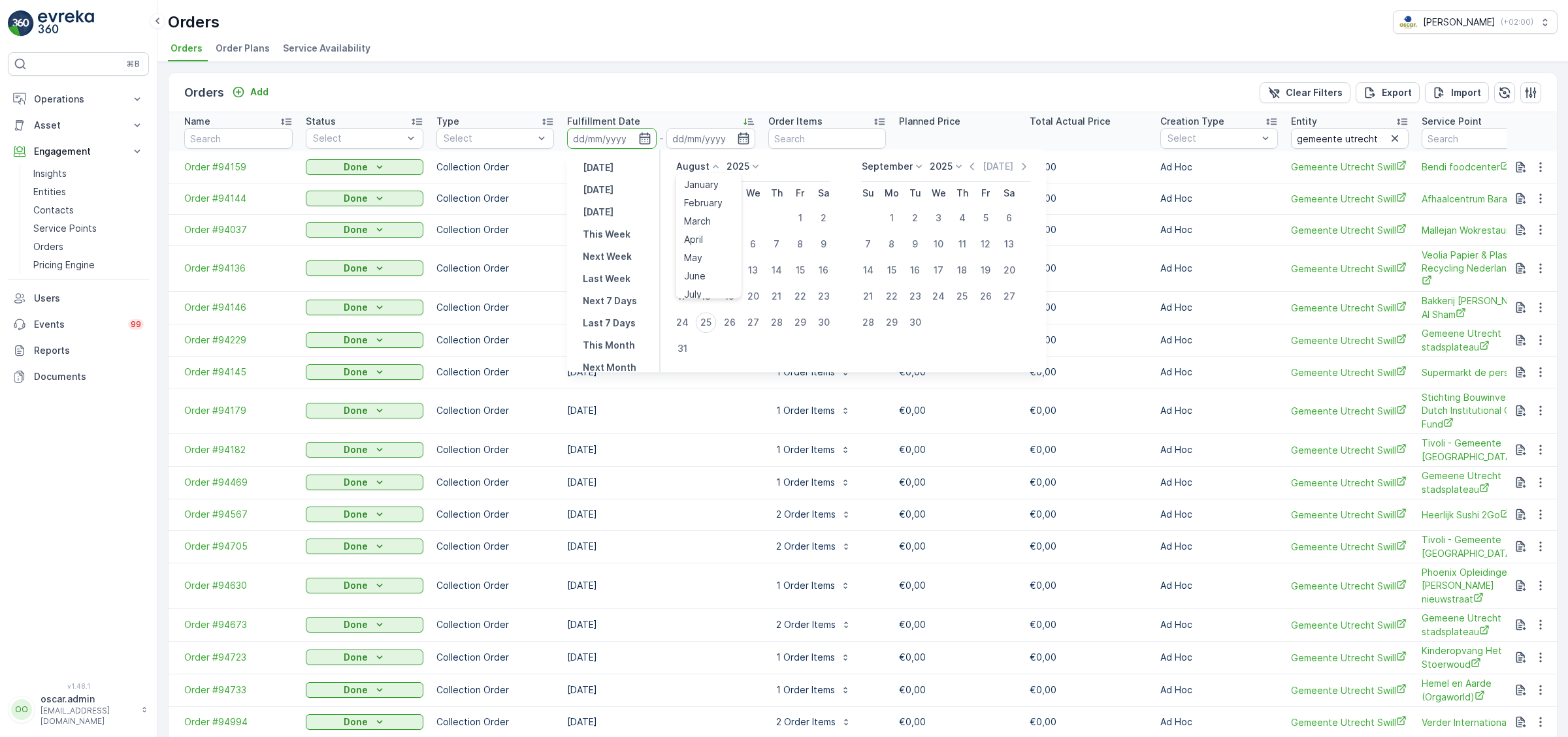
click at [712, 165] on icon at bounding box center [716, 166] width 13 height 13
click at [699, 274] on span "June" at bounding box center [695, 276] width 21 height 13
click at [679, 221] on div "1" at bounding box center [682, 218] width 21 height 21
type input "[DATE]"
click at [708, 318] on div "30" at bounding box center [706, 322] width 21 height 21
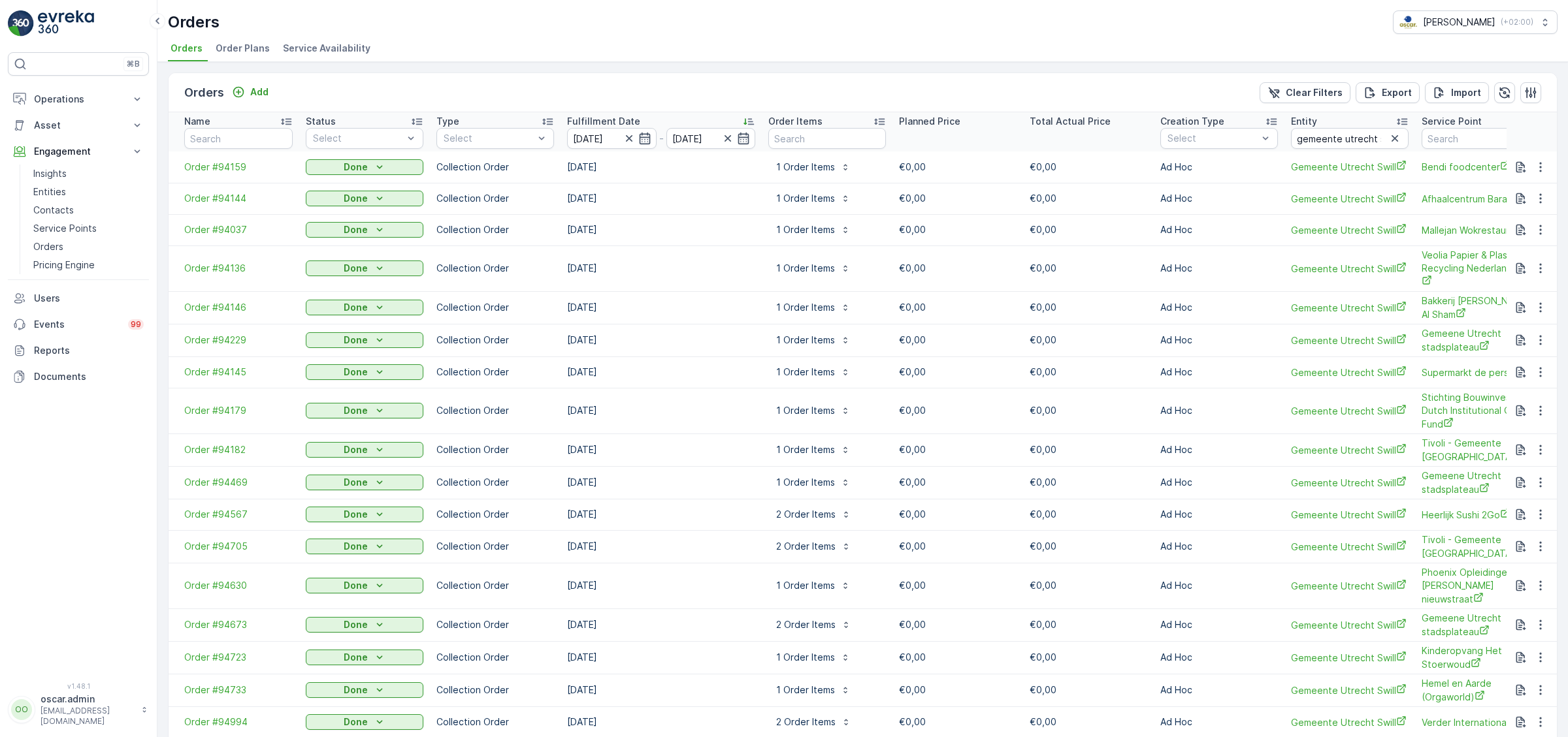
type input "[DATE]"
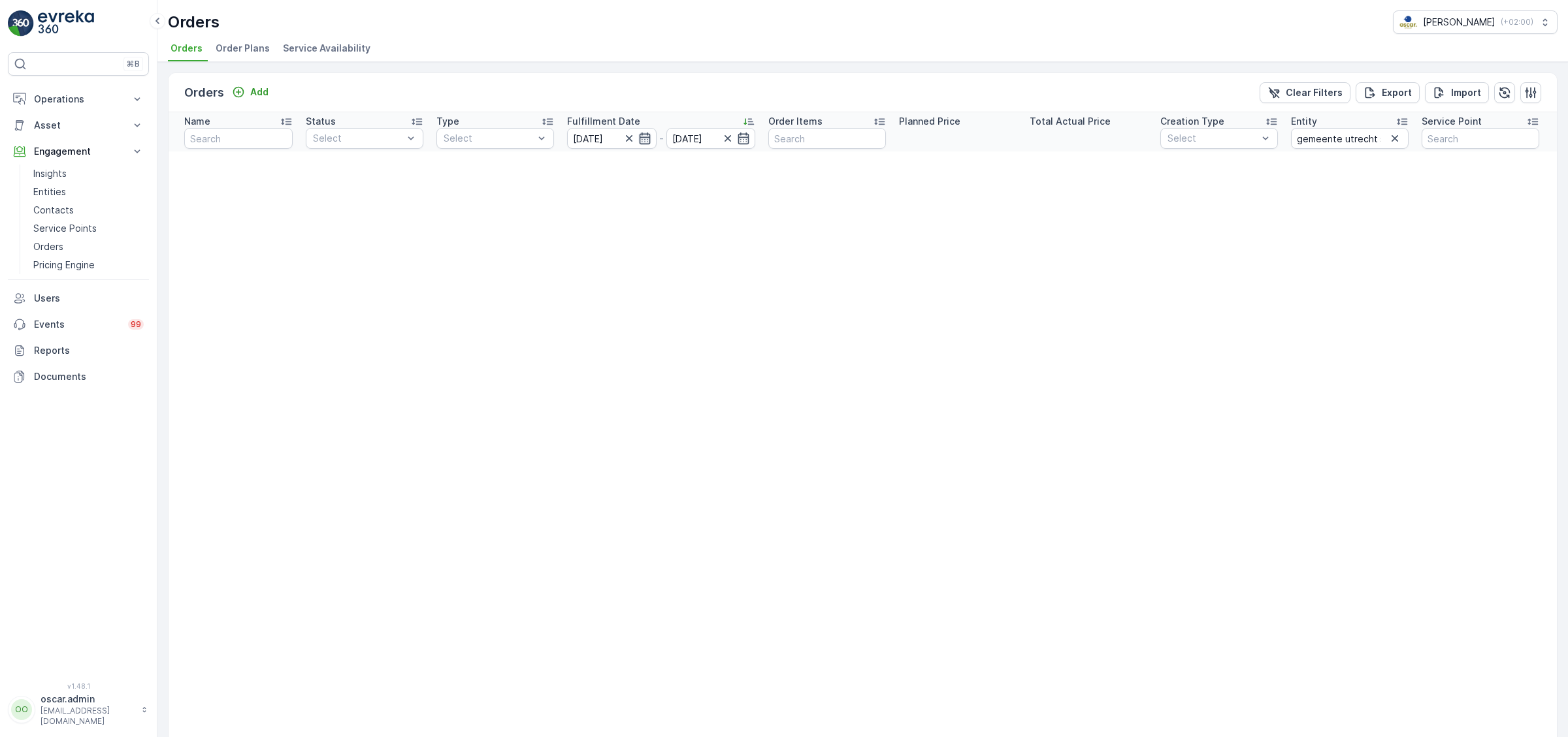
click at [643, 137] on icon "button" at bounding box center [644, 138] width 11 height 11
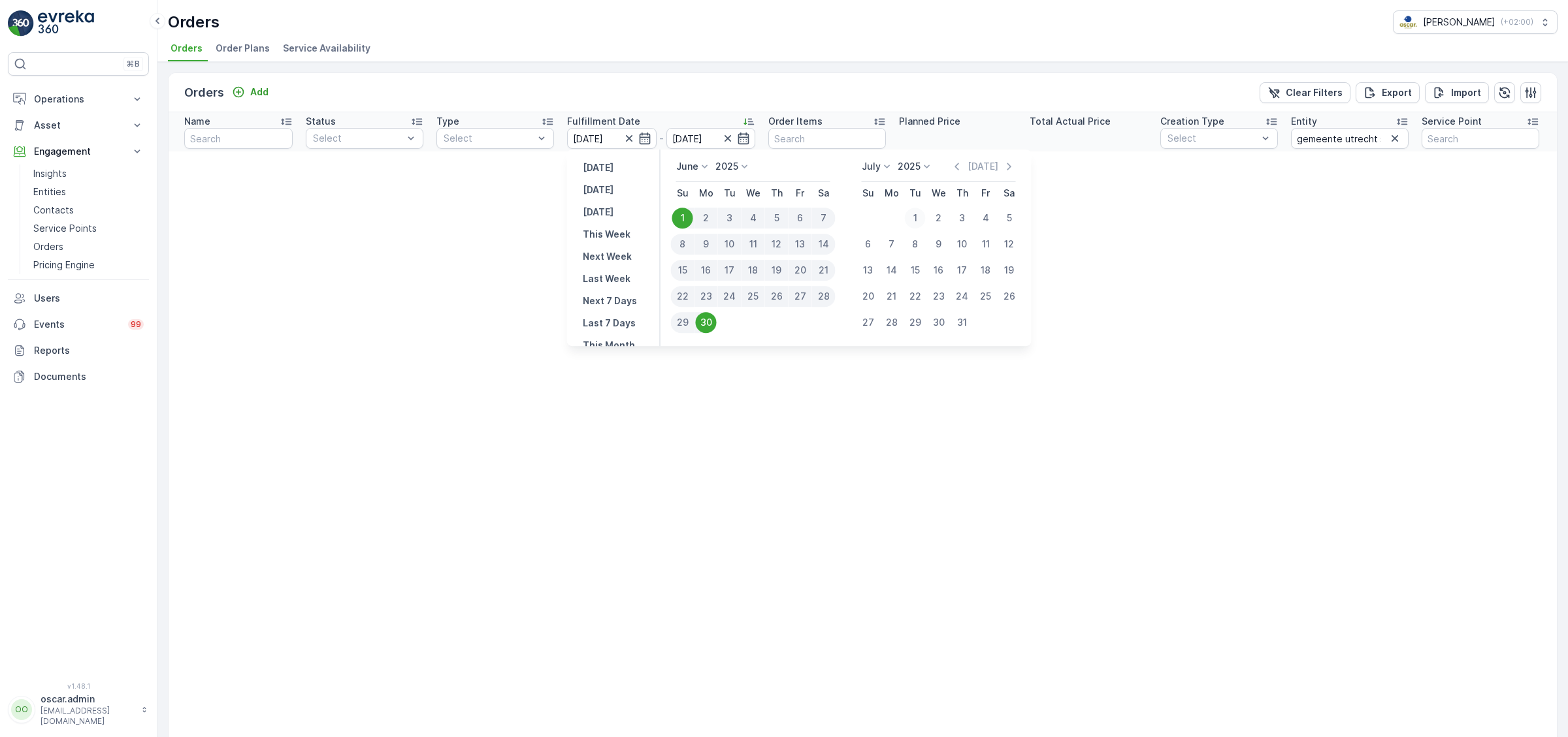
click at [915, 221] on div "1" at bounding box center [915, 218] width 21 height 21
type input "[DATE]"
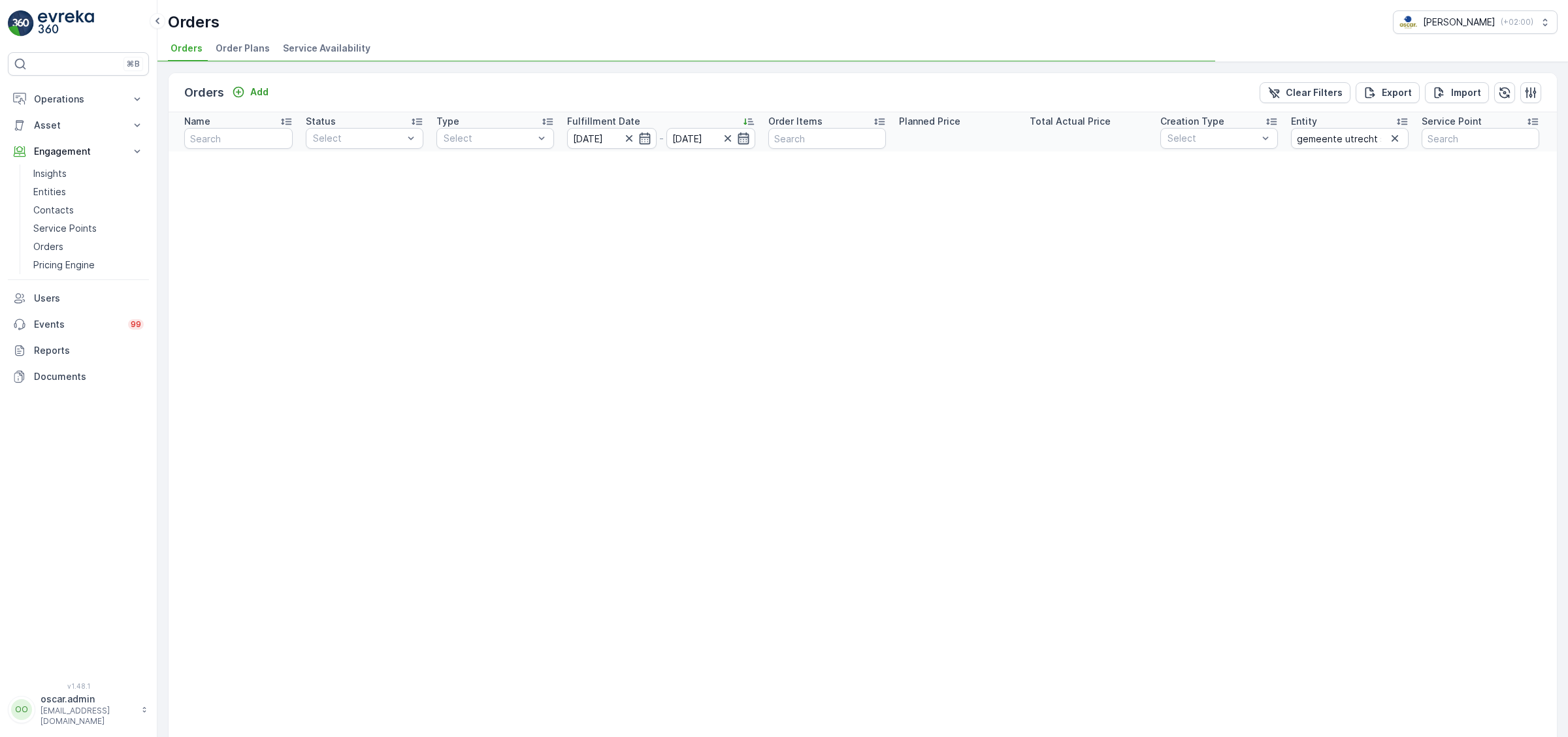
click at [747, 136] on icon "button" at bounding box center [744, 138] width 13 height 13
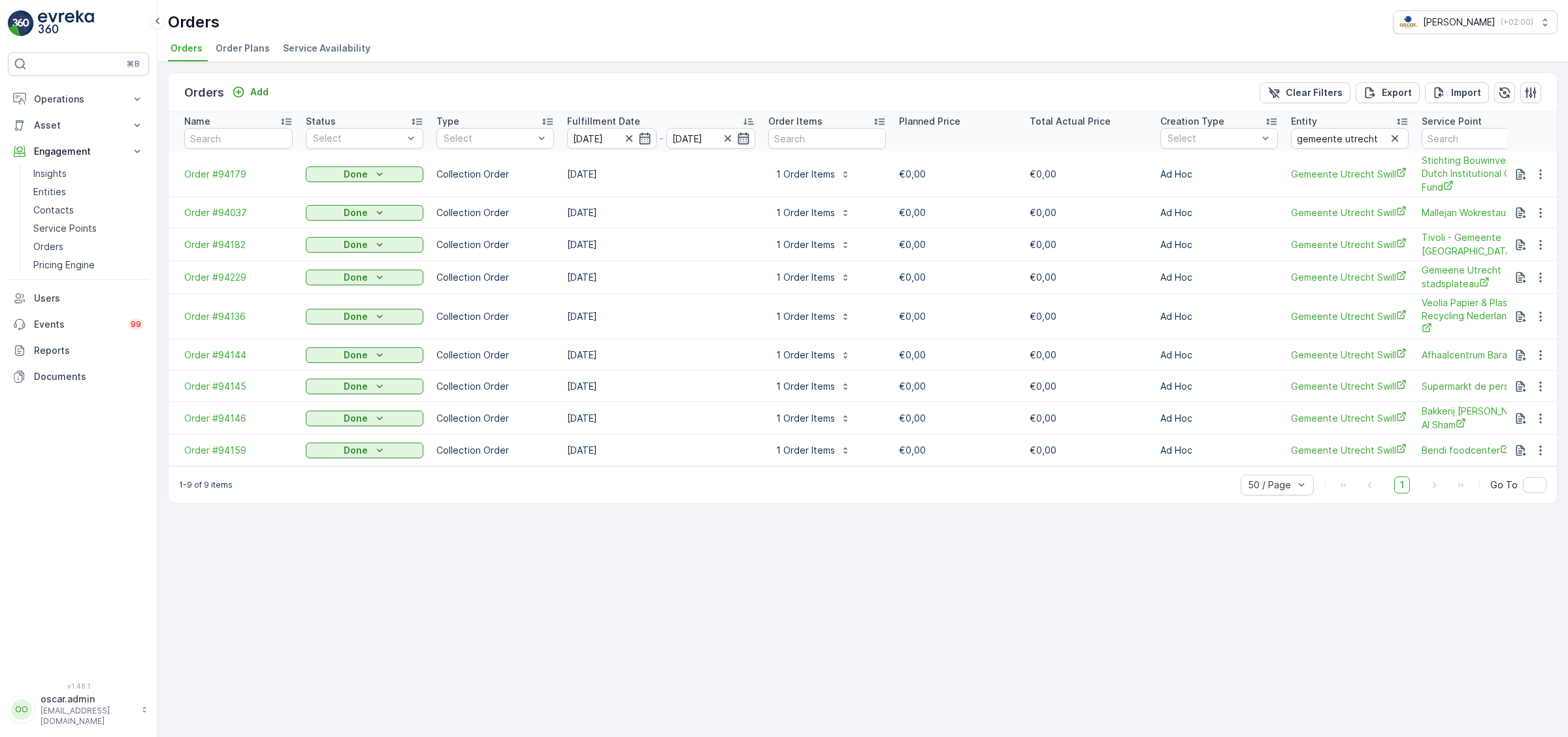
click at [743, 137] on icon "button" at bounding box center [744, 138] width 11 height 11
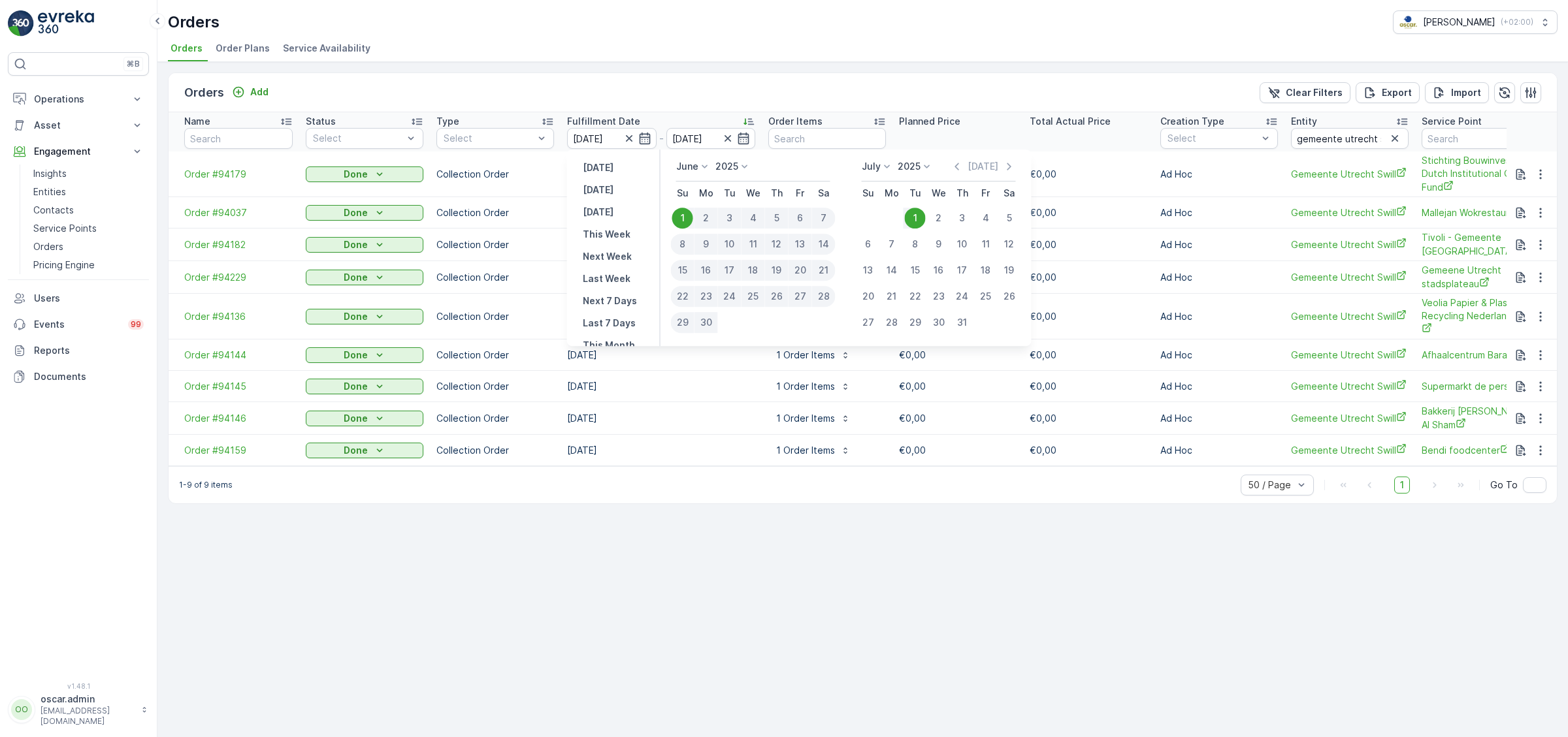
click at [914, 220] on div "1" at bounding box center [915, 218] width 21 height 21
click at [643, 144] on icon "button" at bounding box center [644, 138] width 13 height 13
type input "[DATE]"
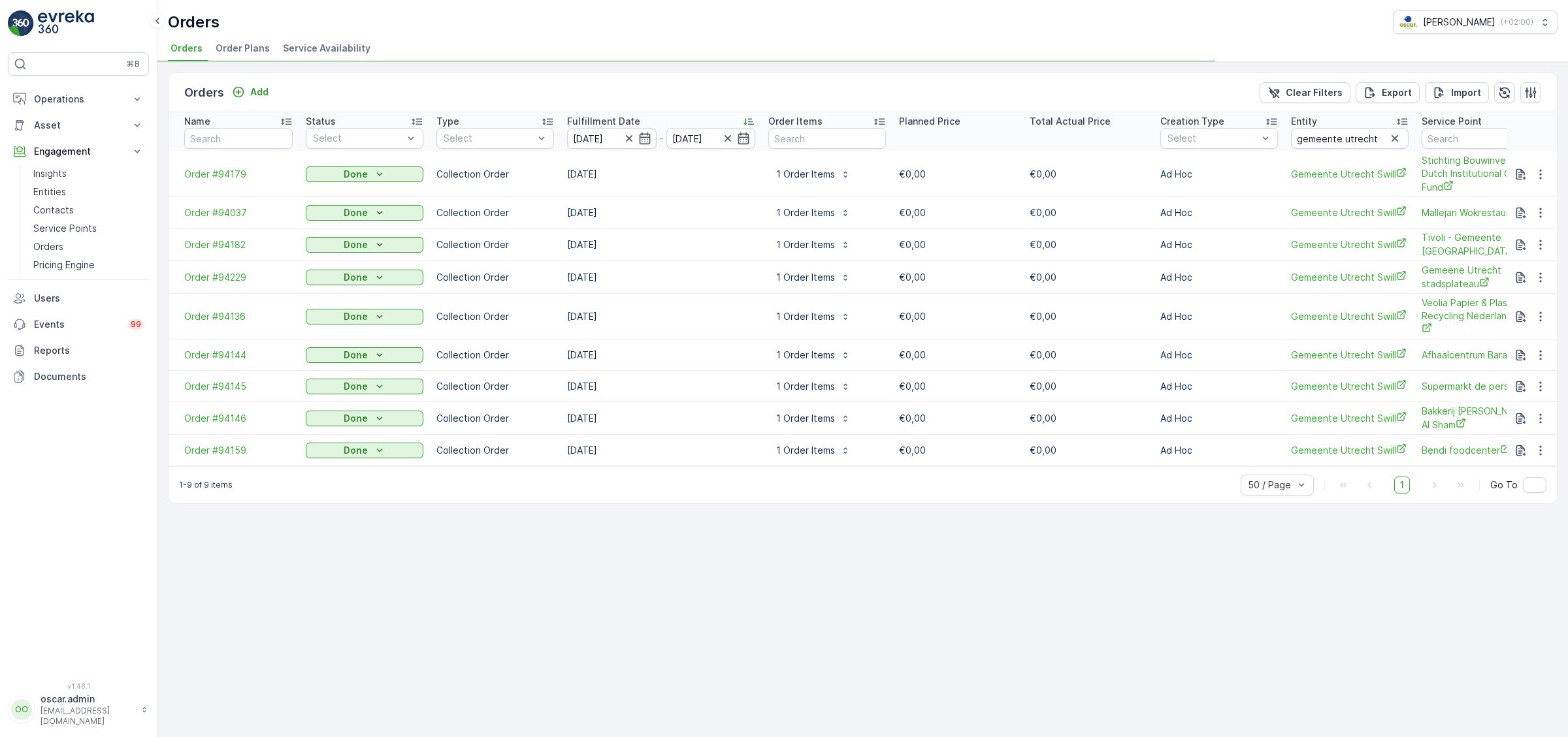
click at [647, 142] on icon "button" at bounding box center [644, 138] width 11 height 11
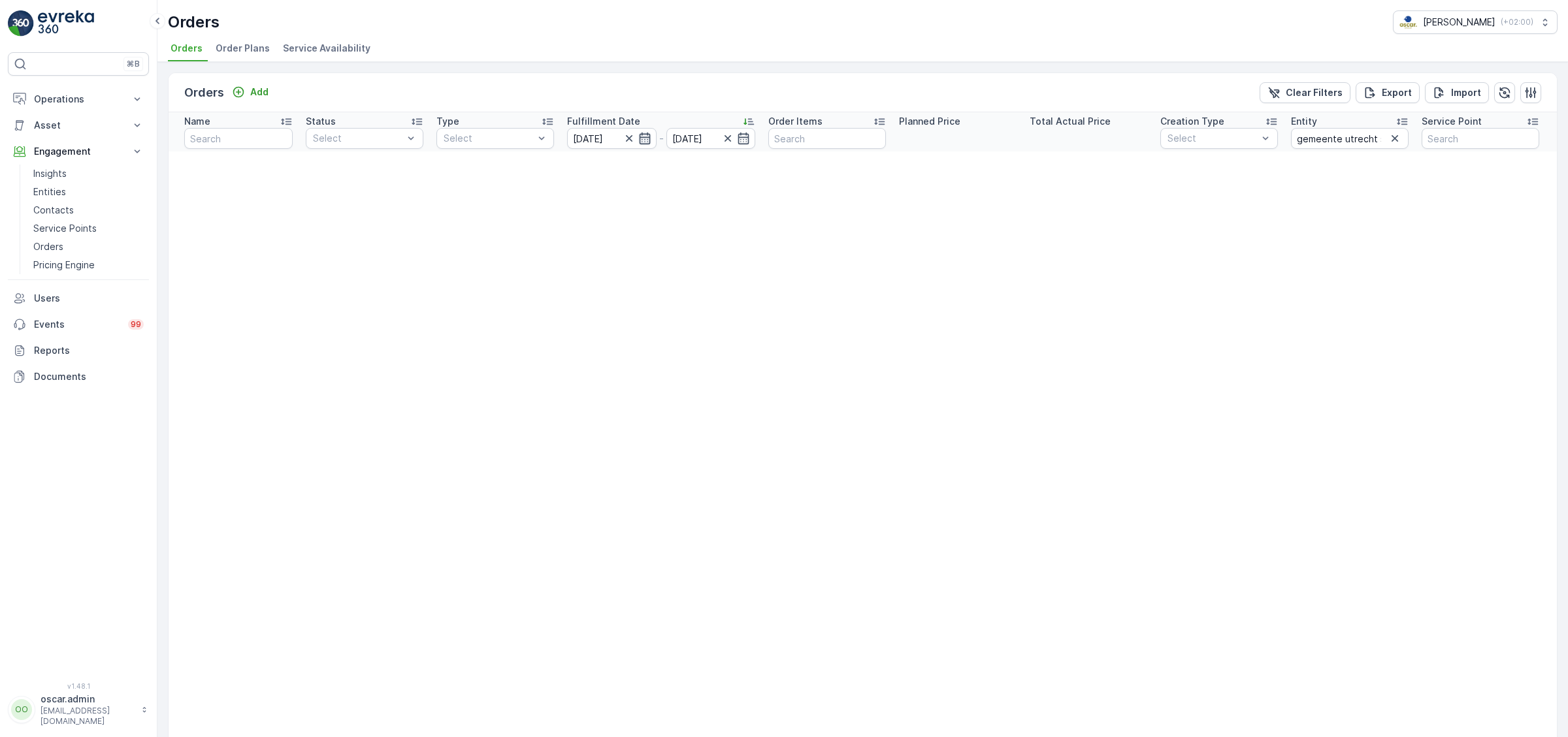
click at [643, 133] on icon "button" at bounding box center [644, 138] width 13 height 13
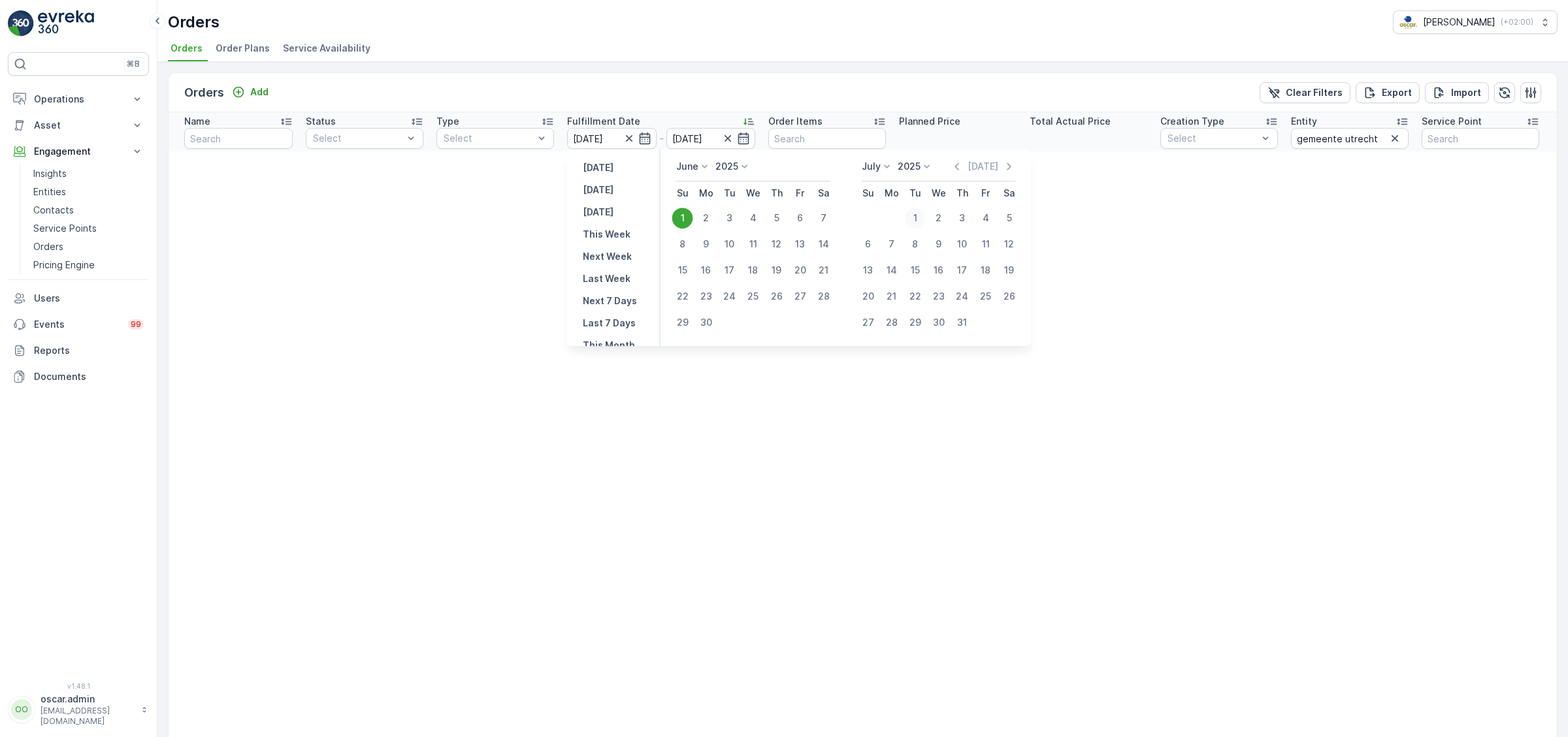
click at [915, 221] on div "1" at bounding box center [915, 218] width 21 height 21
type input "[DATE]"
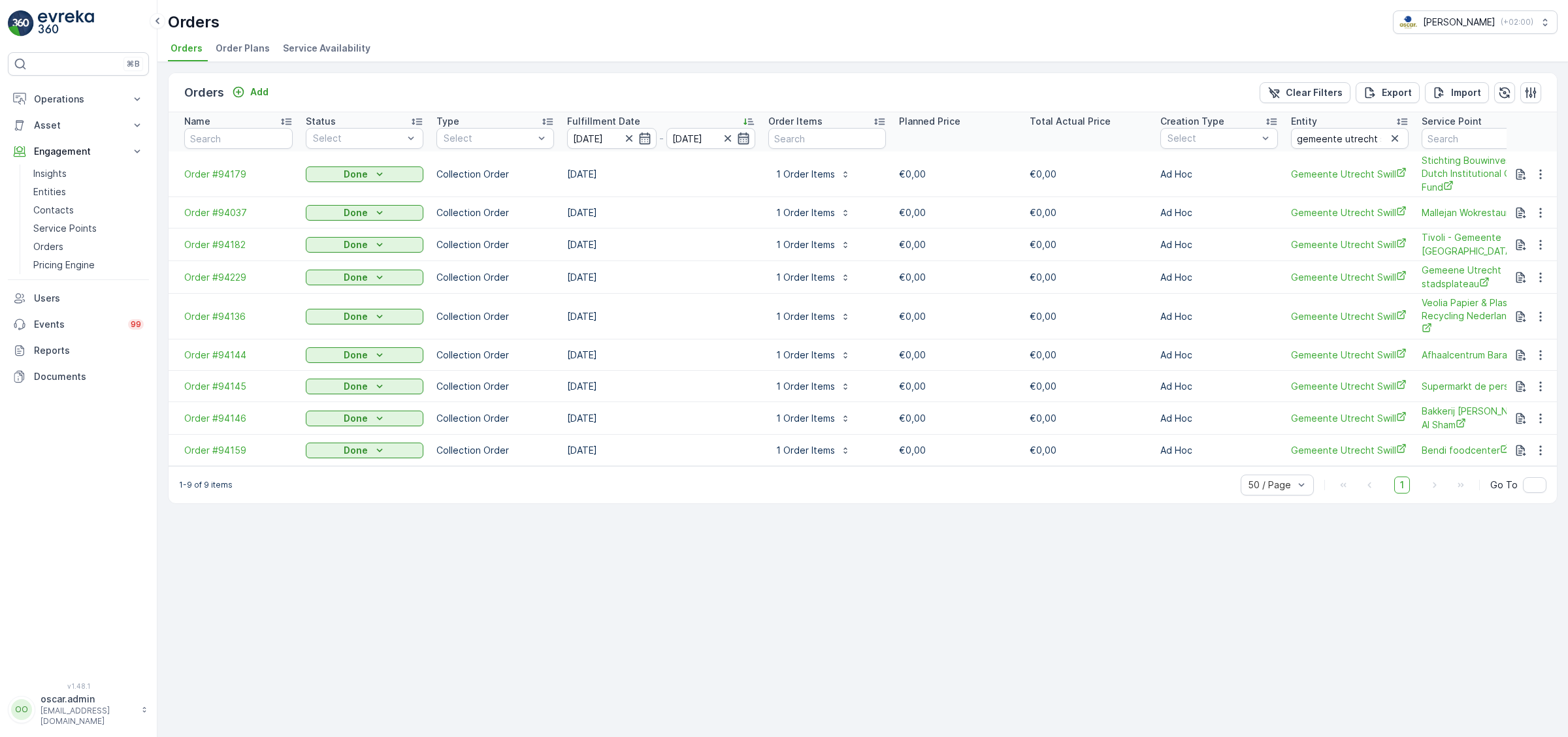
click at [740, 139] on icon "button" at bounding box center [744, 138] width 11 height 11
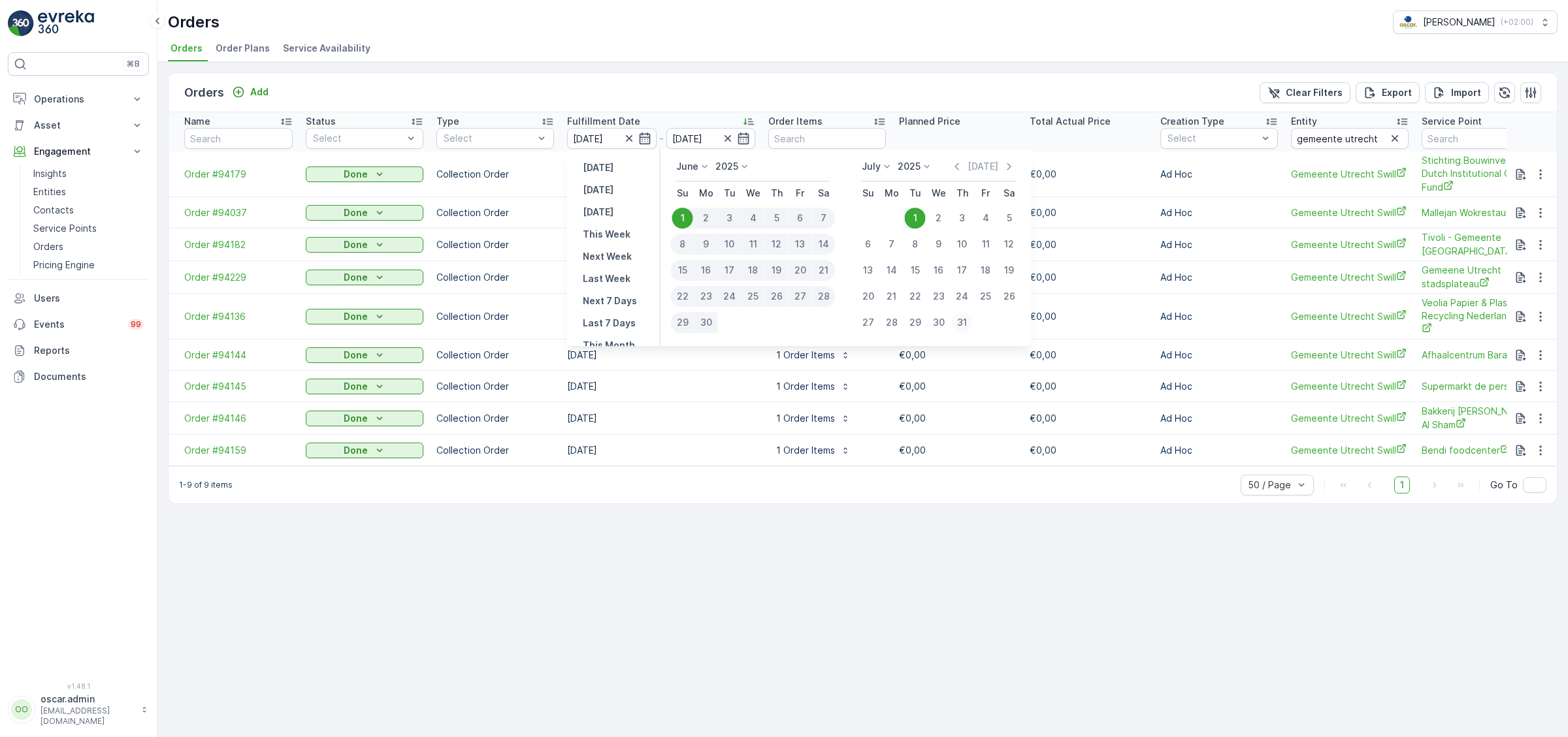
click at [962, 324] on div "31" at bounding box center [962, 322] width 21 height 21
type input "[DATE]"
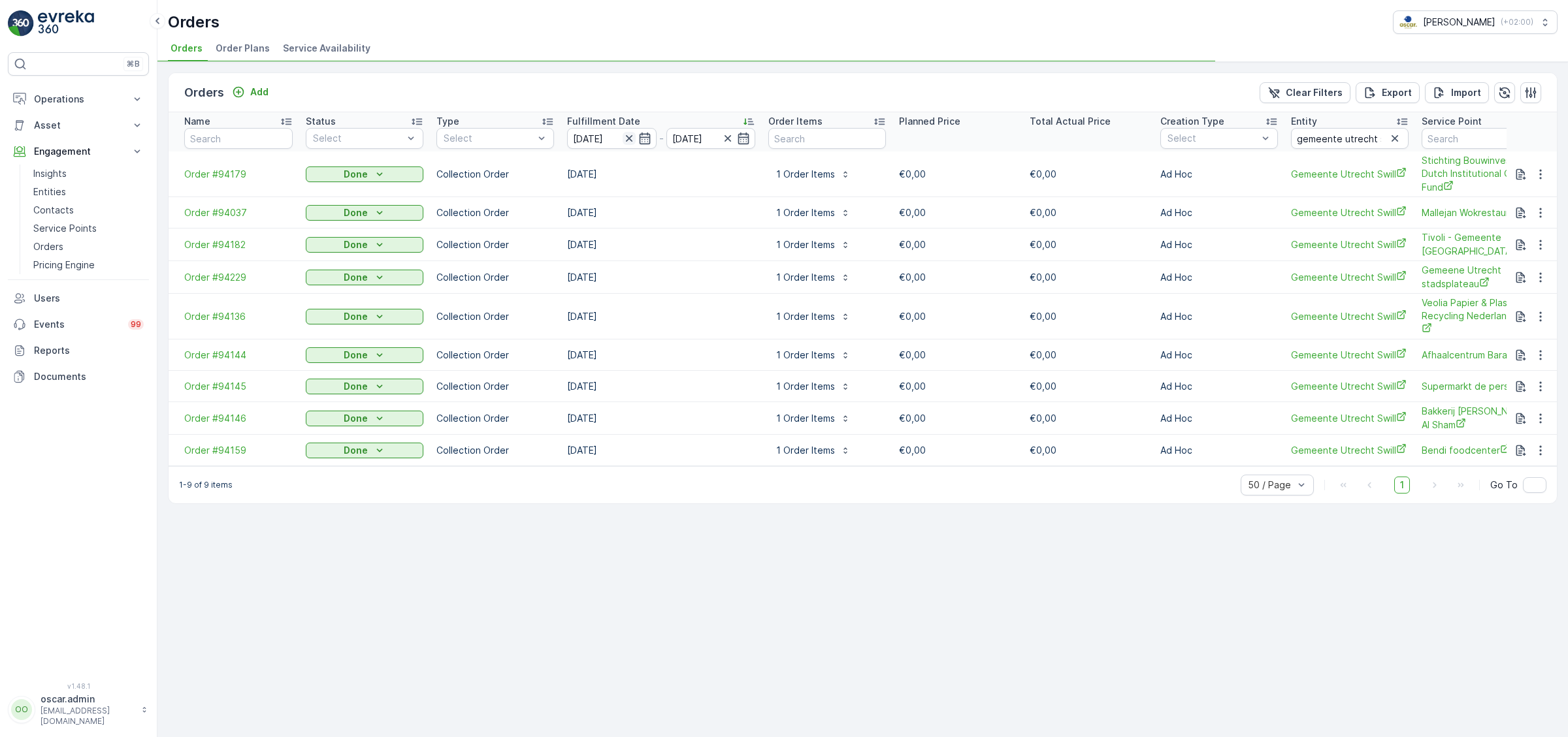
drag, startPoint x: 642, startPoint y: 134, endPoint x: 631, endPoint y: 134, distance: 11.0
click at [631, 134] on icon "button" at bounding box center [629, 138] width 13 height 13
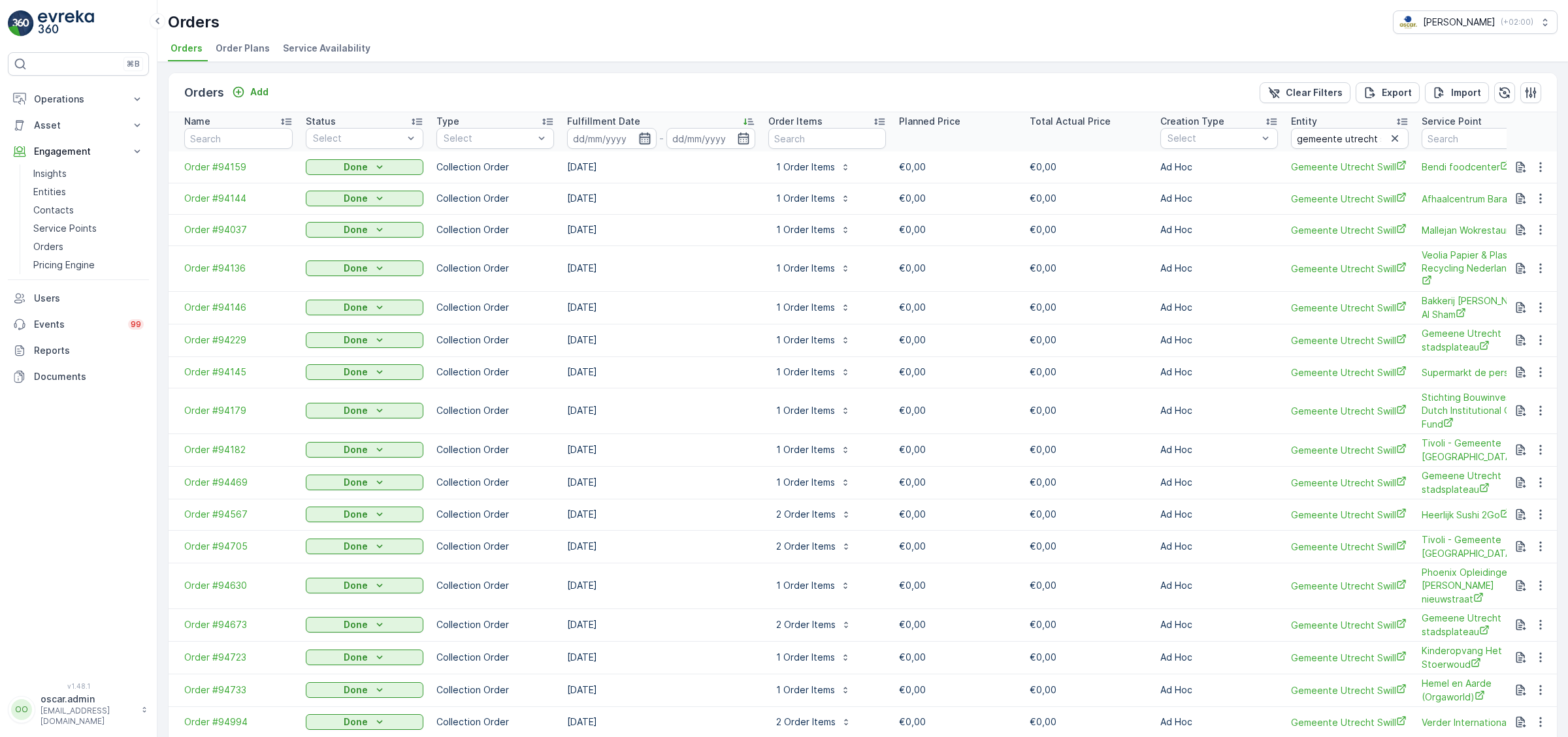
click at [647, 136] on icon "button" at bounding box center [644, 138] width 11 height 11
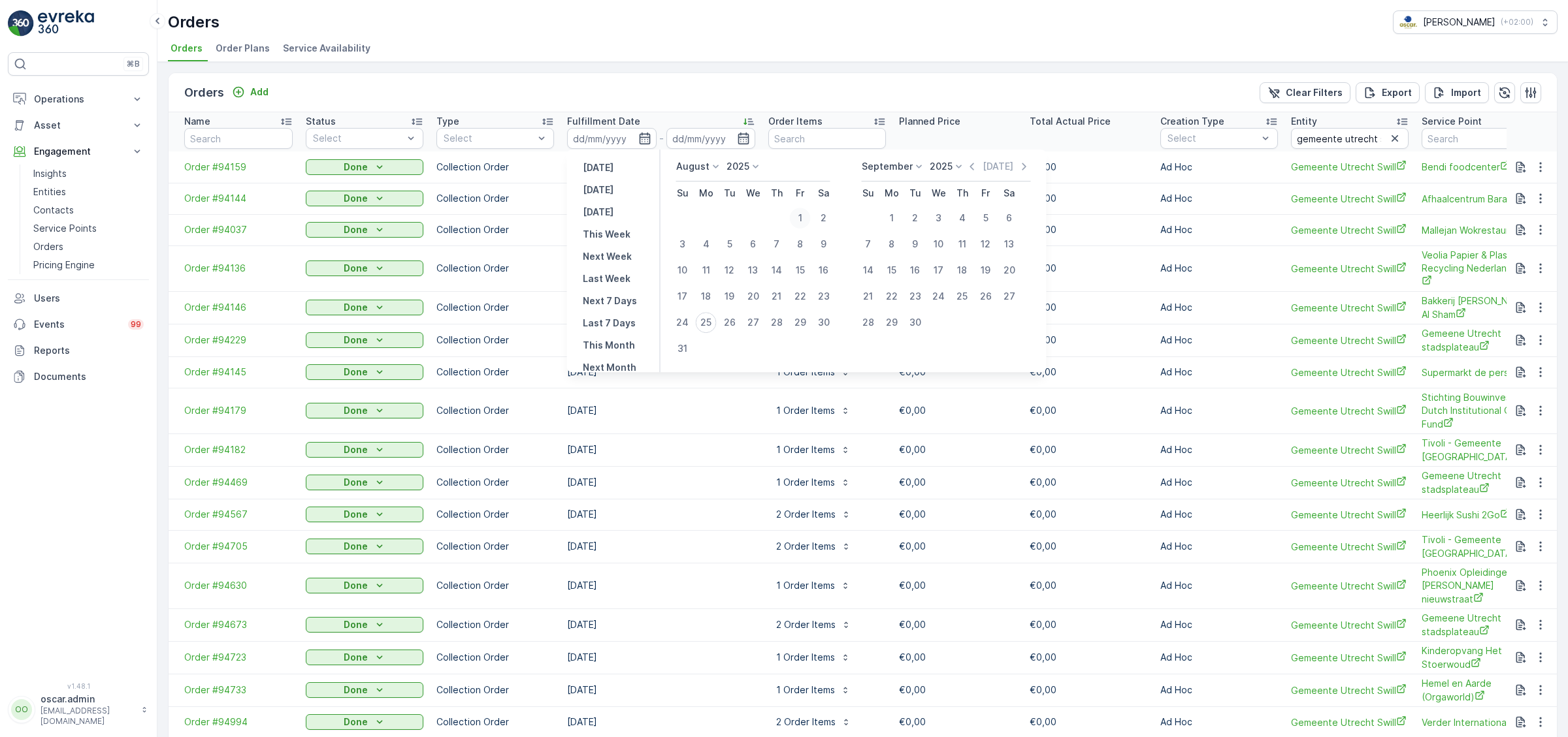
click at [796, 218] on div "1" at bounding box center [800, 218] width 21 height 21
type input "[DATE]"
click at [672, 357] on button "31" at bounding box center [682, 348] width 24 height 24
type input "[DATE]"
drag, startPoint x: 708, startPoint y: 163, endPoint x: 716, endPoint y: 169, distance: 10.0
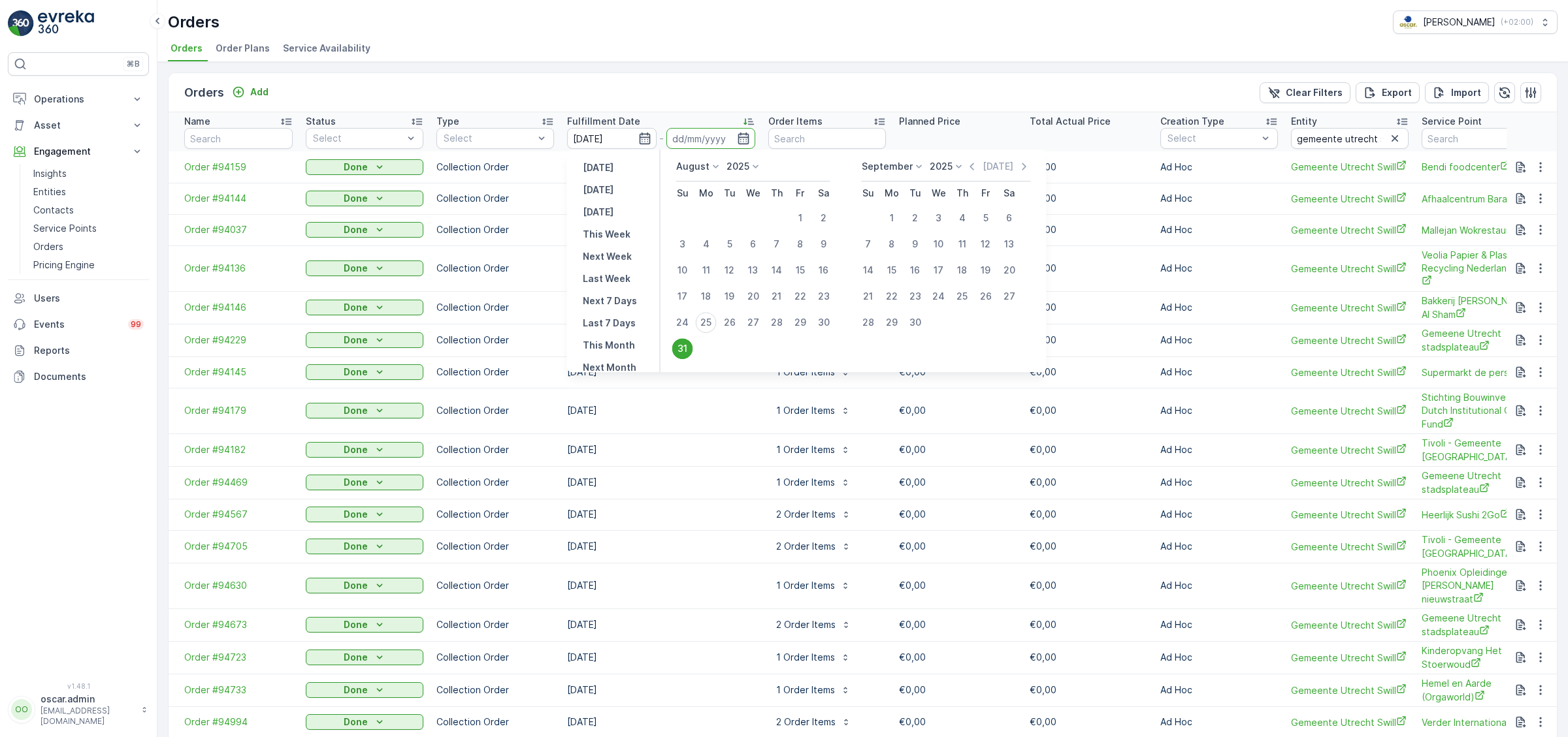
click at [710, 163] on icon at bounding box center [716, 166] width 13 height 13
click at [695, 239] on span "July" at bounding box center [692, 235] width 18 height 13
click at [777, 322] on div "31" at bounding box center [776, 322] width 21 height 21
click at [728, 218] on div "1" at bounding box center [729, 218] width 21 height 21
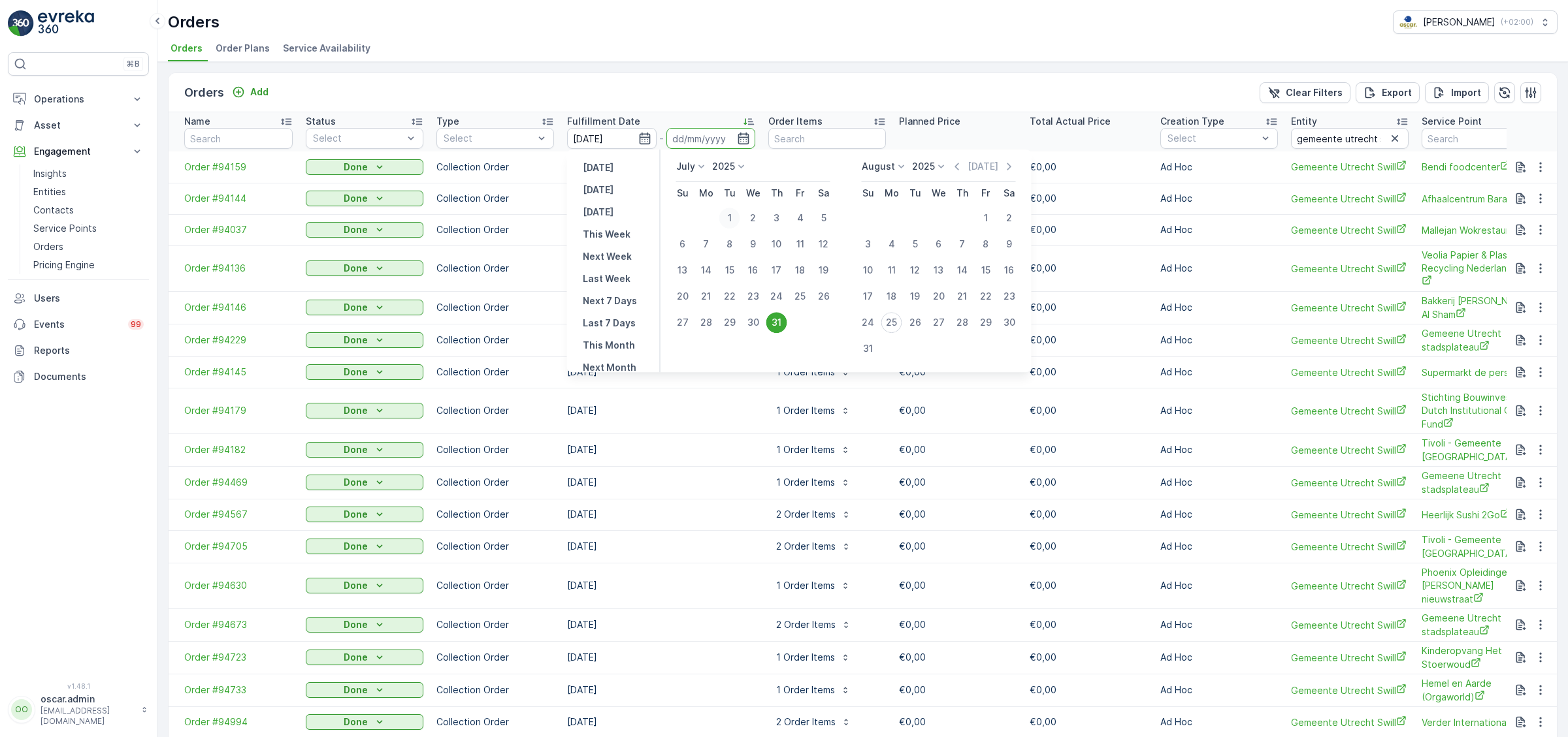
type input "[DATE]"
click at [770, 321] on div "31" at bounding box center [776, 322] width 21 height 21
type input "[DATE]"
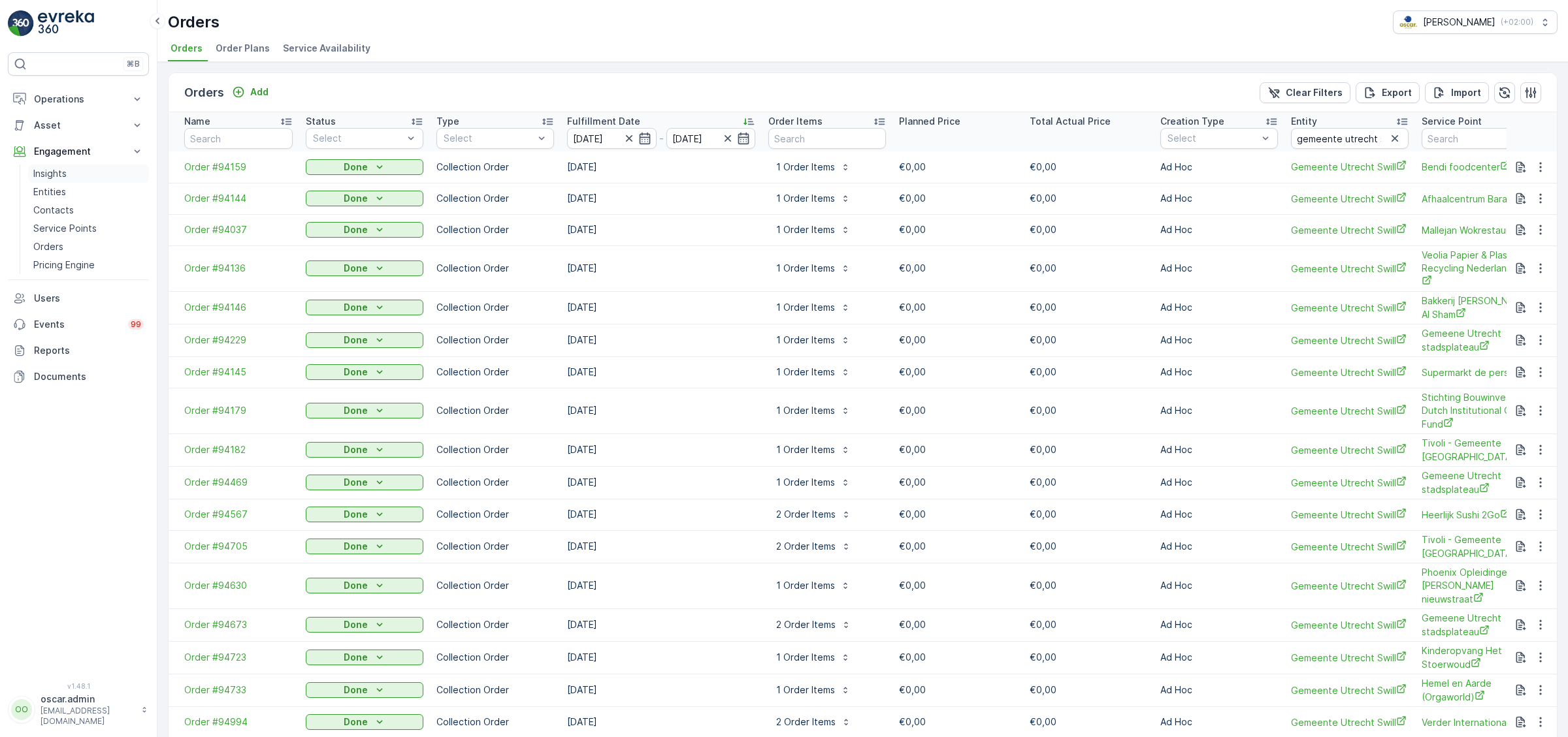
click at [53, 172] on p "Insights" at bounding box center [50, 173] width 34 height 13
